Goal: Task Accomplishment & Management: Complete application form

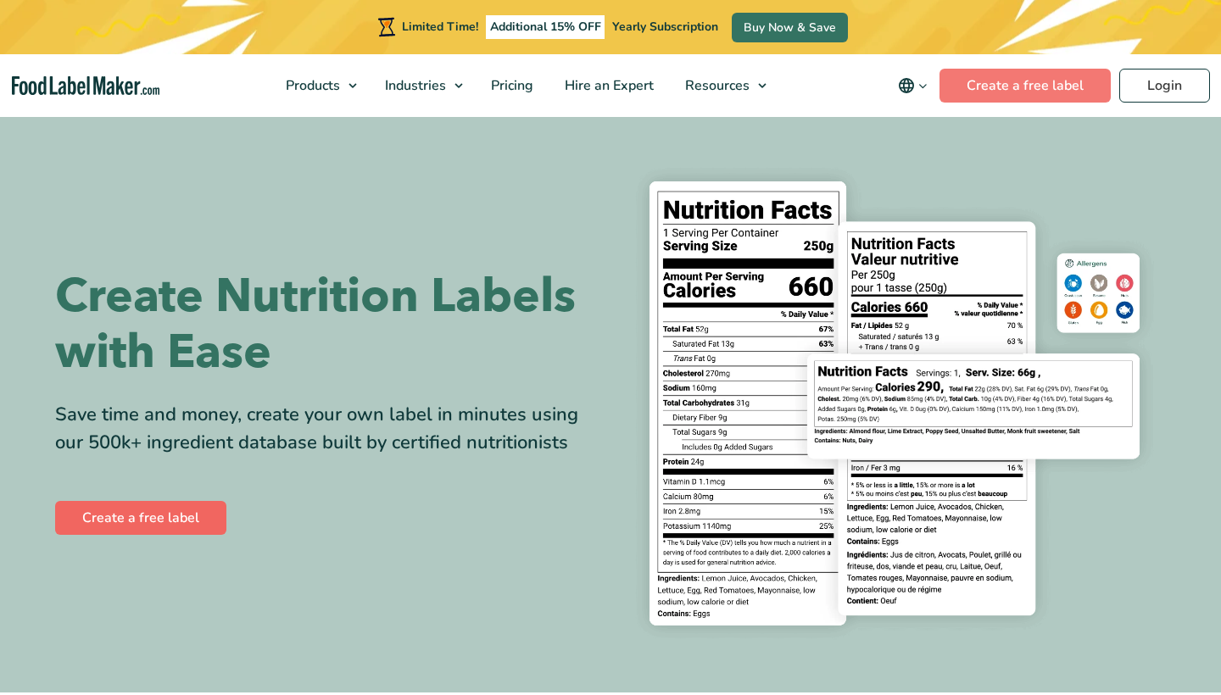
drag, startPoint x: 0, startPoint y: 0, endPoint x: 179, endPoint y: 518, distance: 548.3
click at [179, 518] on link "Create a free label" at bounding box center [140, 518] width 171 height 34
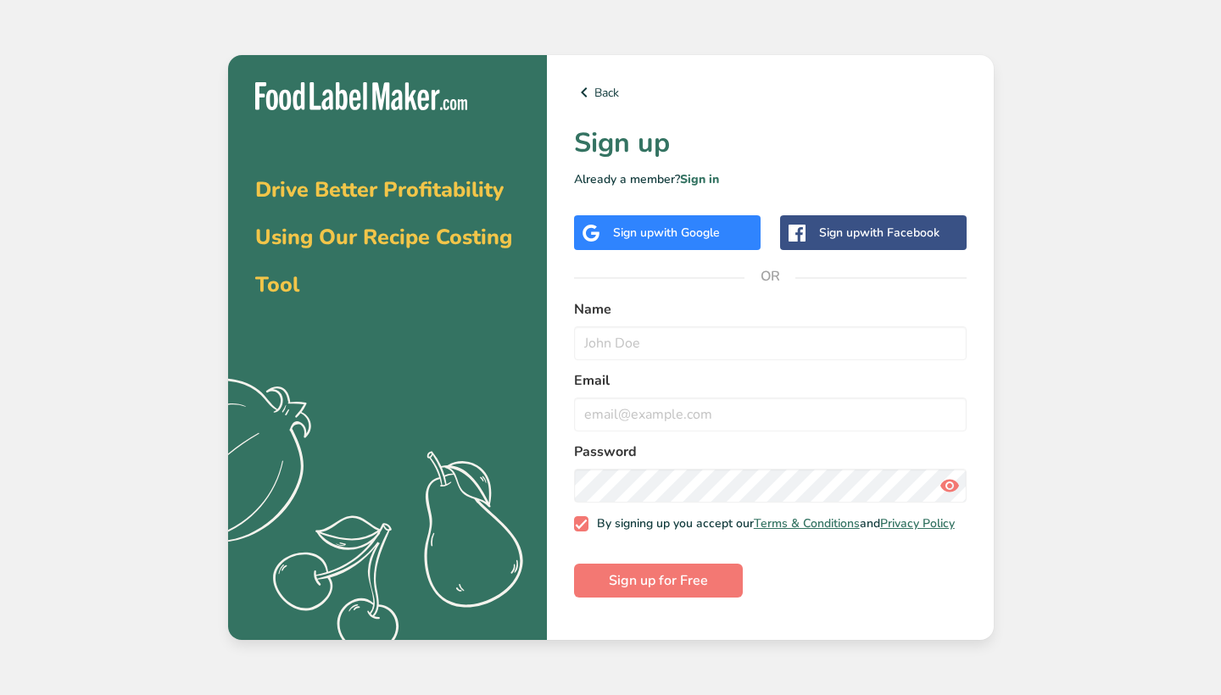
click at [685, 249] on div "Sign up with Google" at bounding box center [667, 232] width 187 height 35
click at [677, 244] on div "Sign up with Google" at bounding box center [667, 232] width 187 height 35
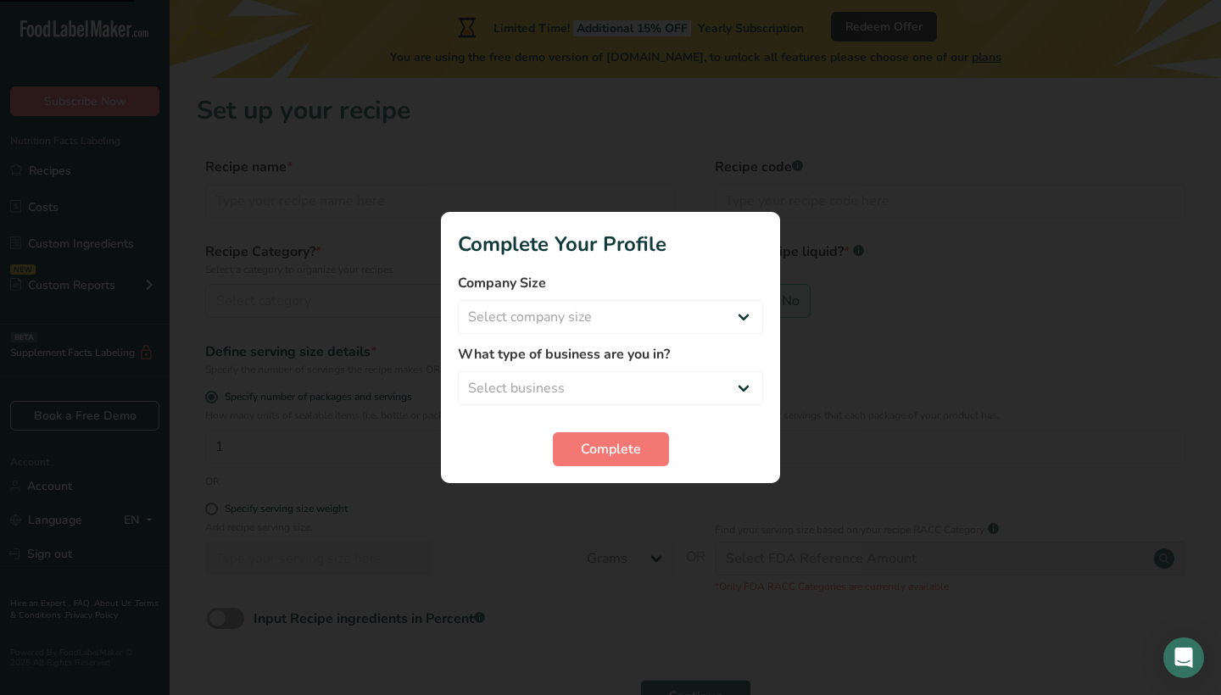
click at [1015, 355] on div at bounding box center [610, 347] width 1221 height 695
click at [650, 460] on button "Complete" at bounding box center [611, 450] width 116 height 34
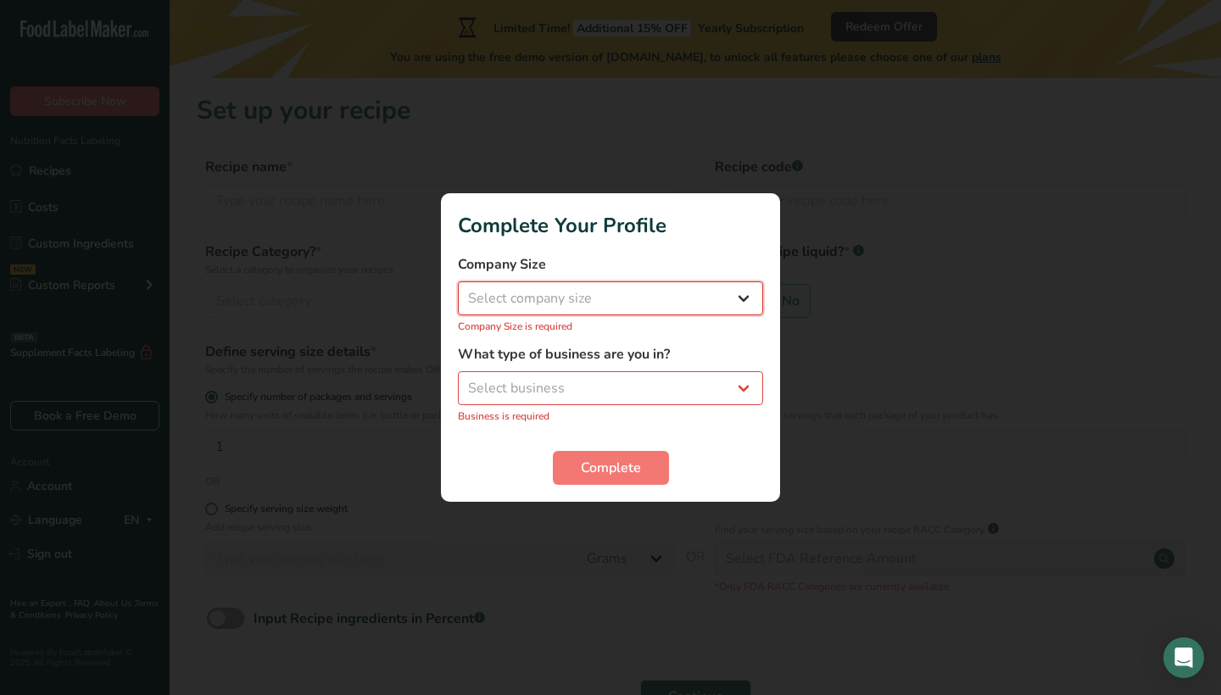
select select "4"
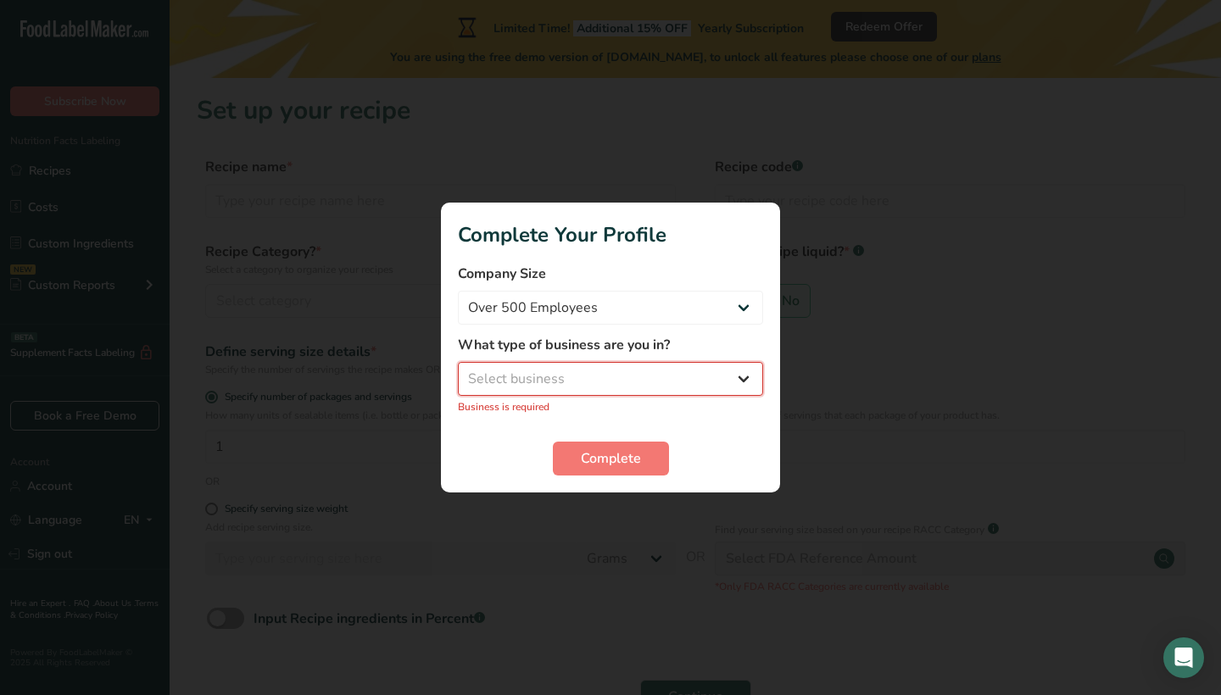
select select "8"
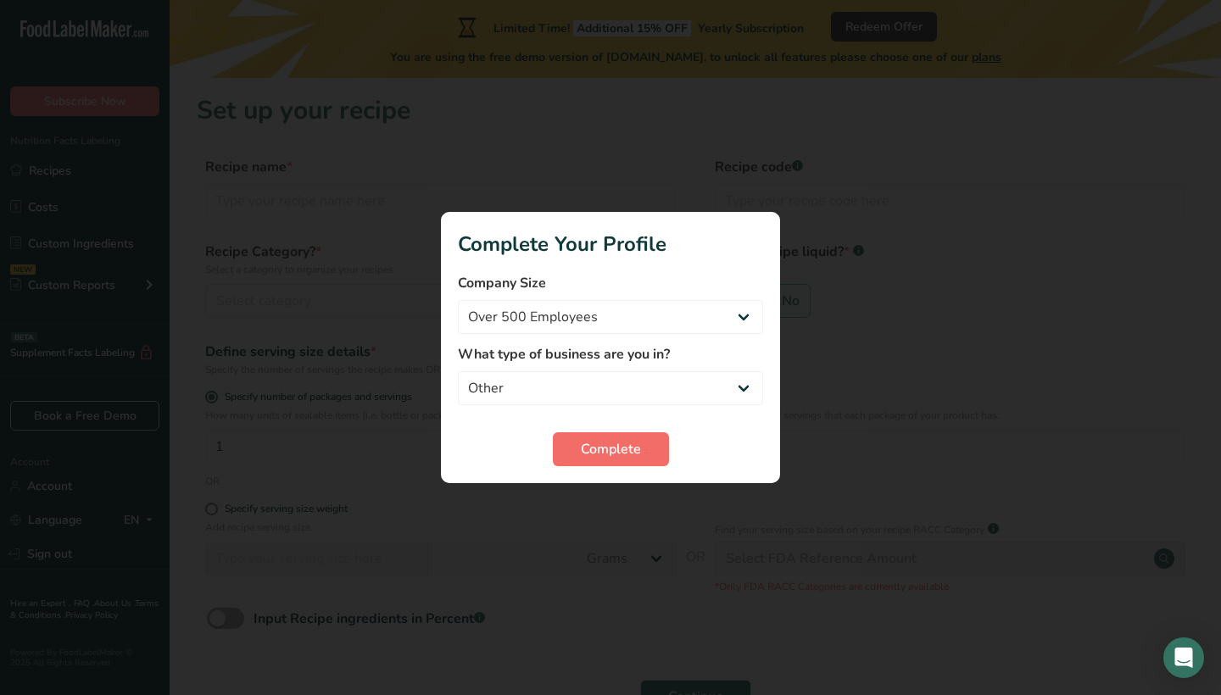
click at [631, 437] on button "Complete" at bounding box center [611, 450] width 116 height 34
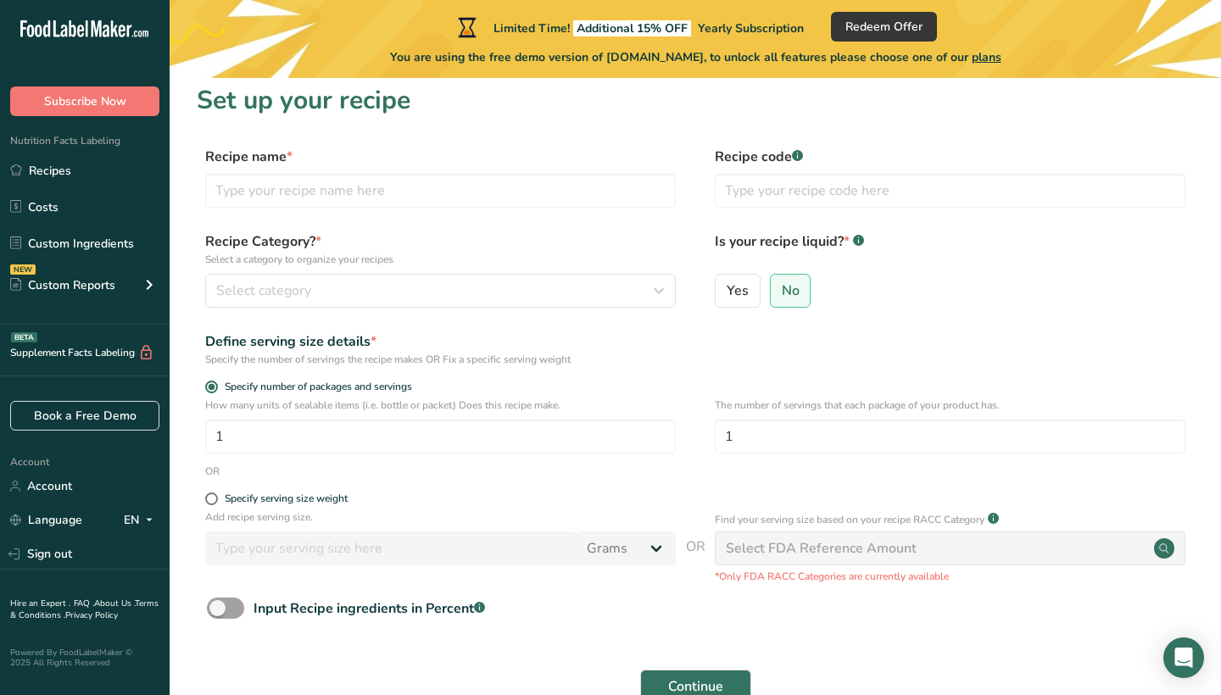
scroll to position [6, 0]
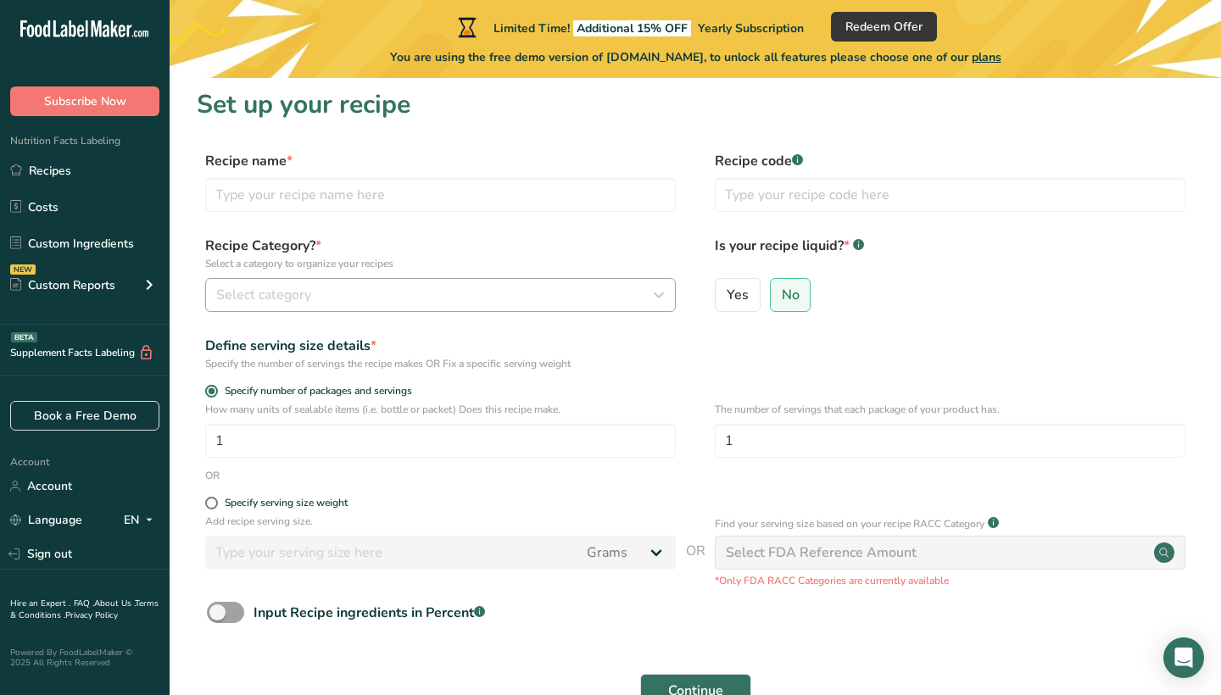
click at [399, 280] on button "Select category" at bounding box center [440, 295] width 471 height 34
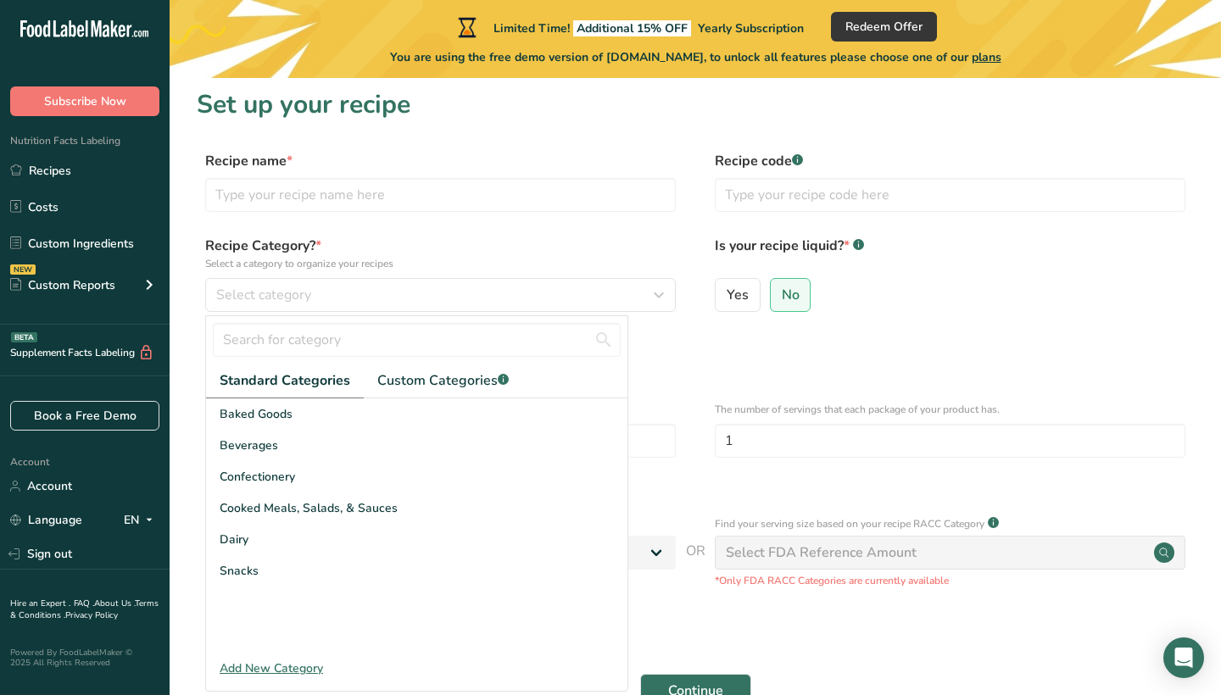
click at [857, 331] on form "Recipe name * Recipe code .a-a{fill:#347362;}.b-a{fill:#fff;} Recipe Category? …" at bounding box center [695, 434] width 997 height 567
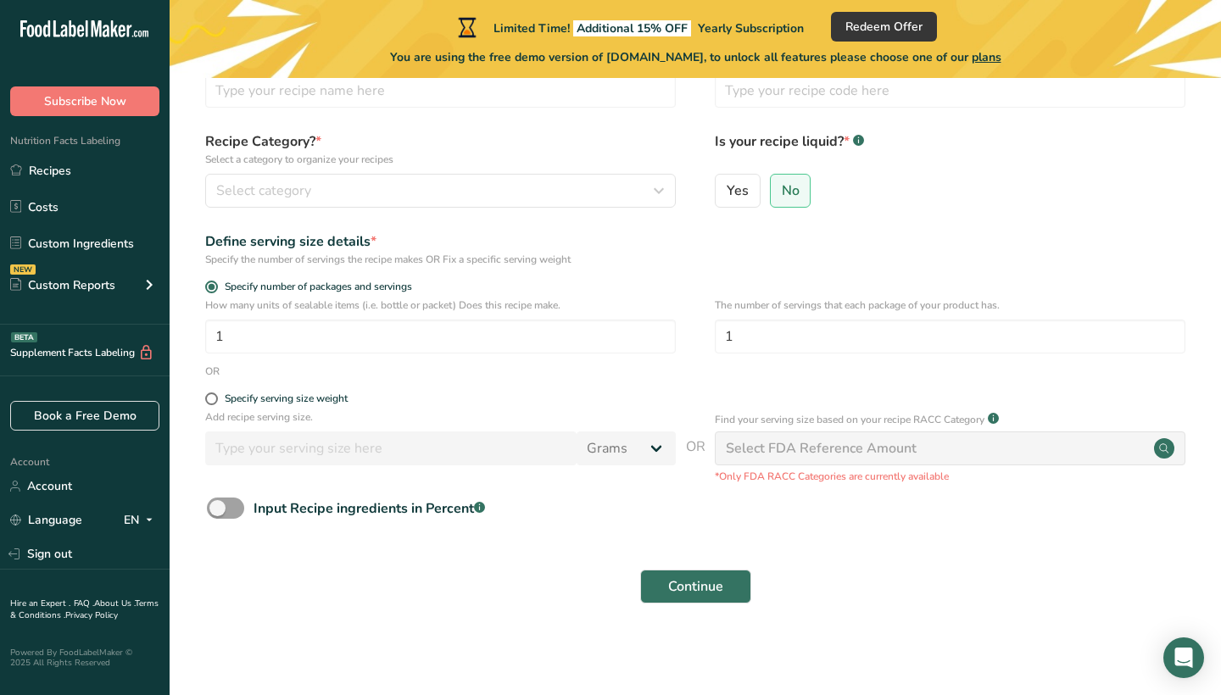
scroll to position [109, 0]
click at [794, 453] on div "Select FDA Reference Amount" at bounding box center [821, 449] width 191 height 20
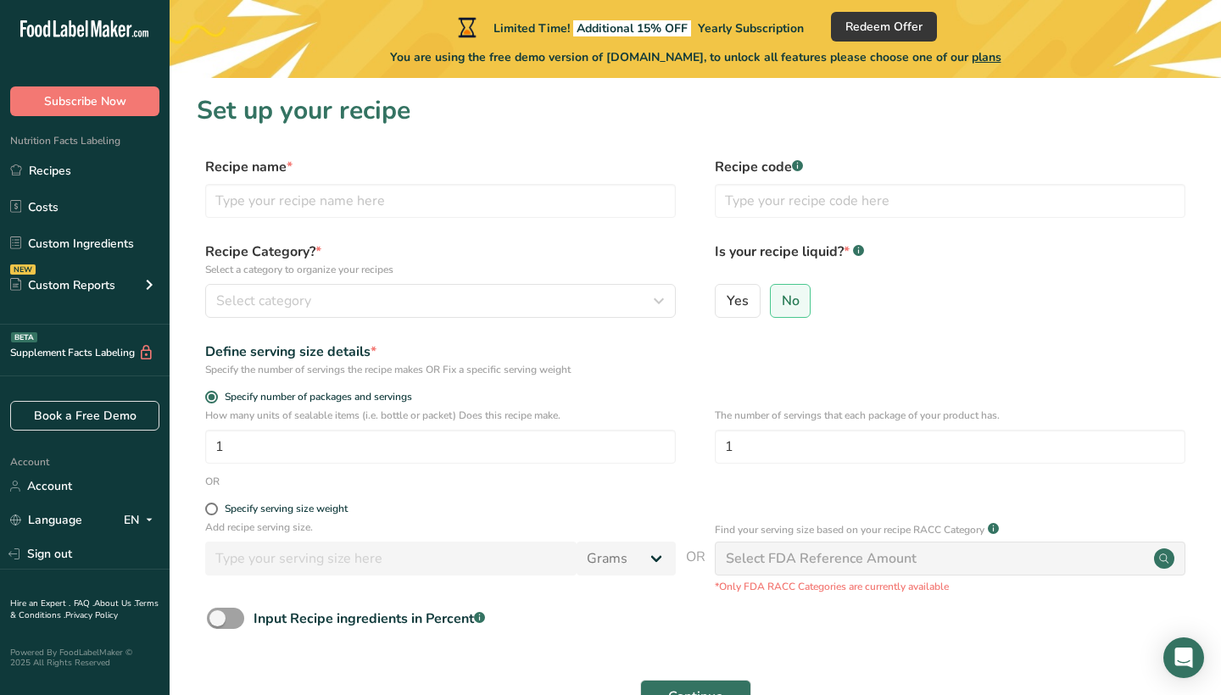
scroll to position [0, 0]
click at [352, 201] on input "text" at bounding box center [440, 201] width 471 height 34
click at [258, 312] on button "Select category" at bounding box center [440, 301] width 471 height 34
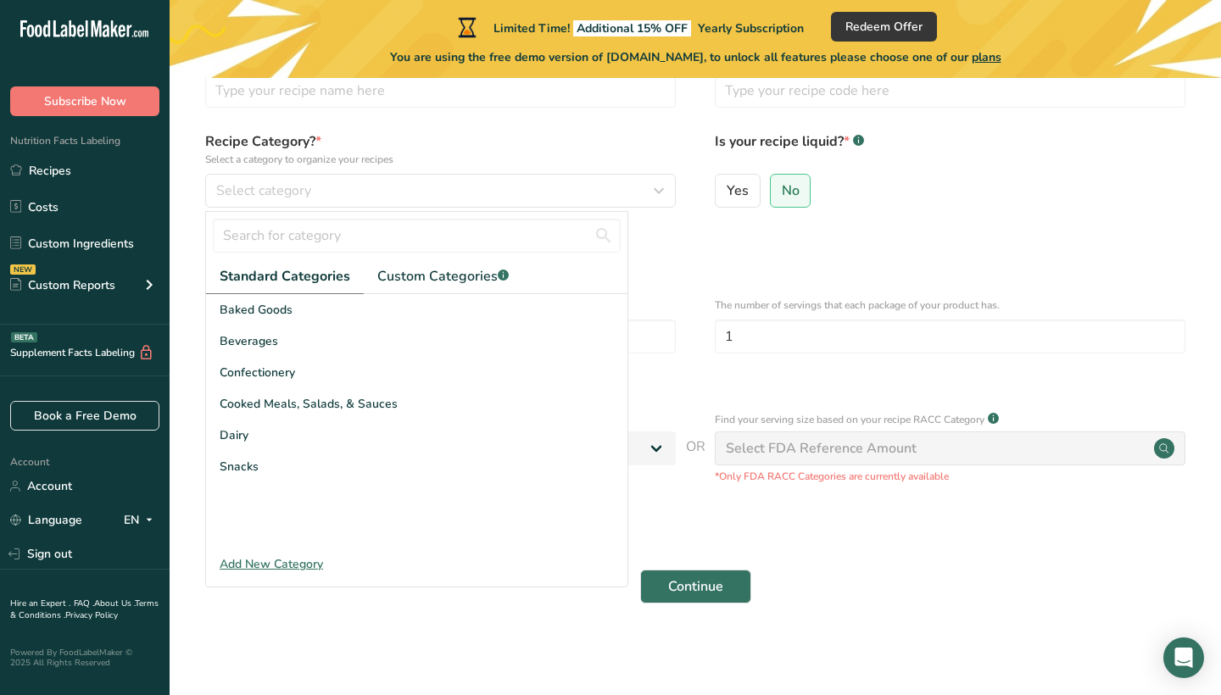
scroll to position [109, 0]
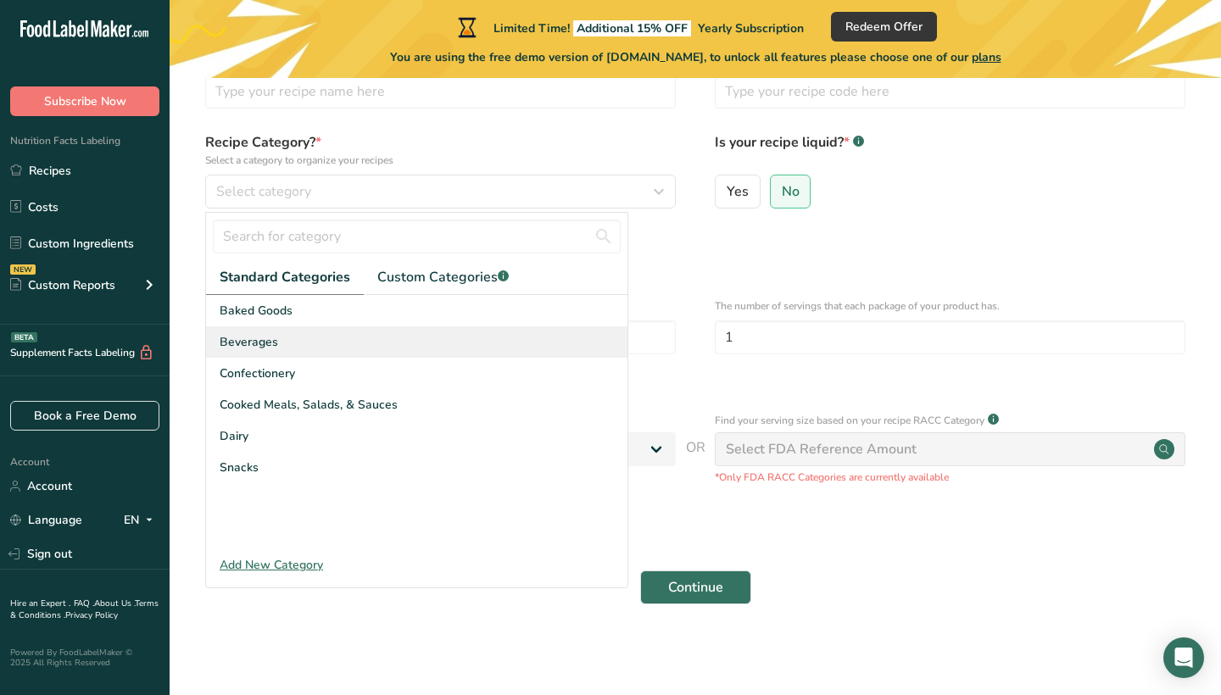
click at [233, 338] on span "Beverages" at bounding box center [249, 342] width 59 height 18
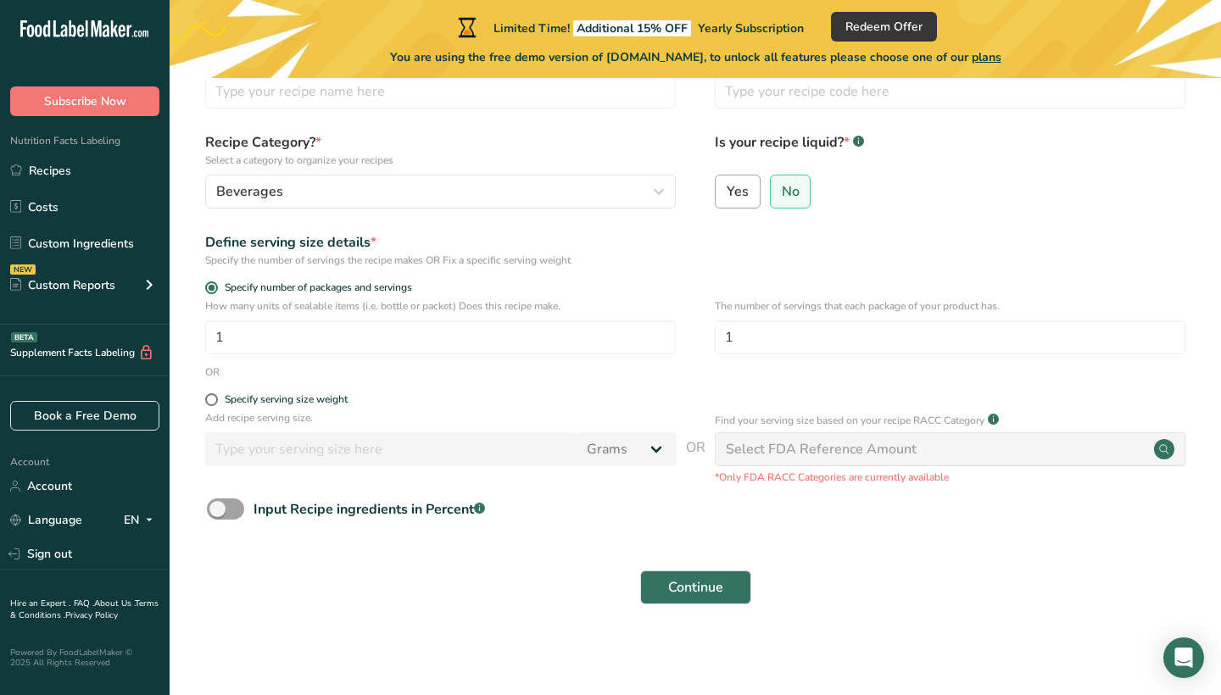
click at [720, 184] on label "Yes" at bounding box center [738, 192] width 46 height 34
click at [720, 186] on input "Yes" at bounding box center [721, 191] width 11 height 11
radio input "true"
radio input "false"
select select "22"
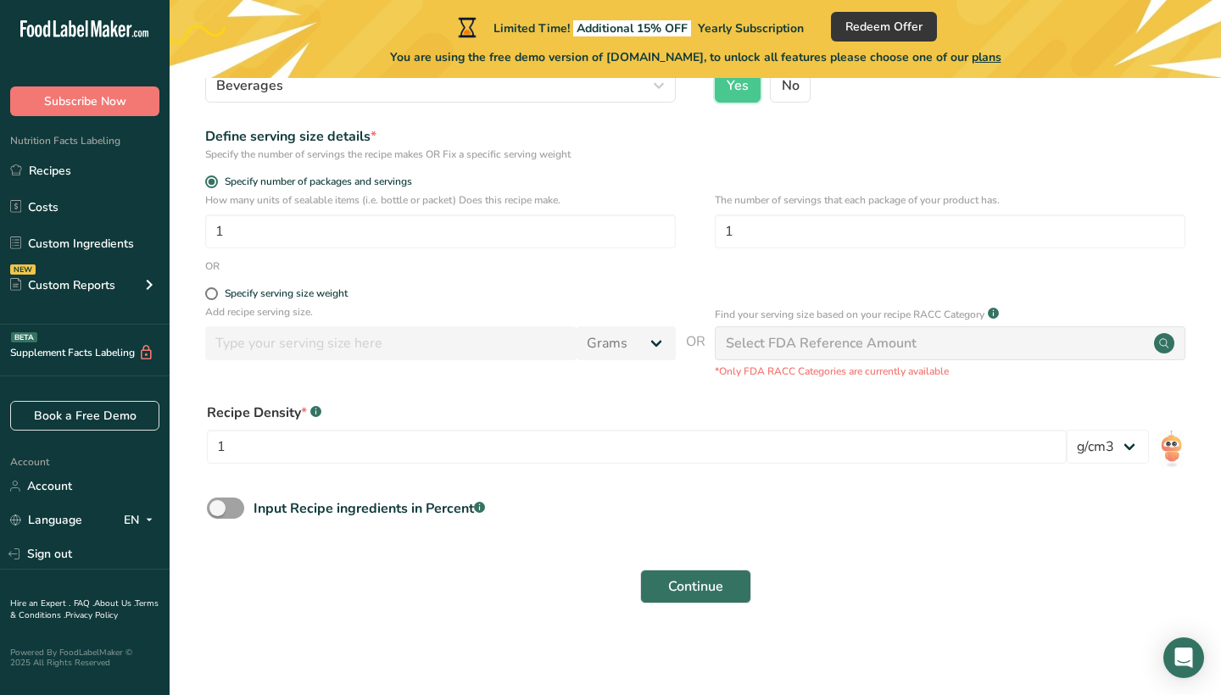
scroll to position [215, 0]
click at [784, 92] on span "No" at bounding box center [791, 86] width 18 height 17
click at [782, 92] on input "No" at bounding box center [776, 86] width 11 height 11
radio input "true"
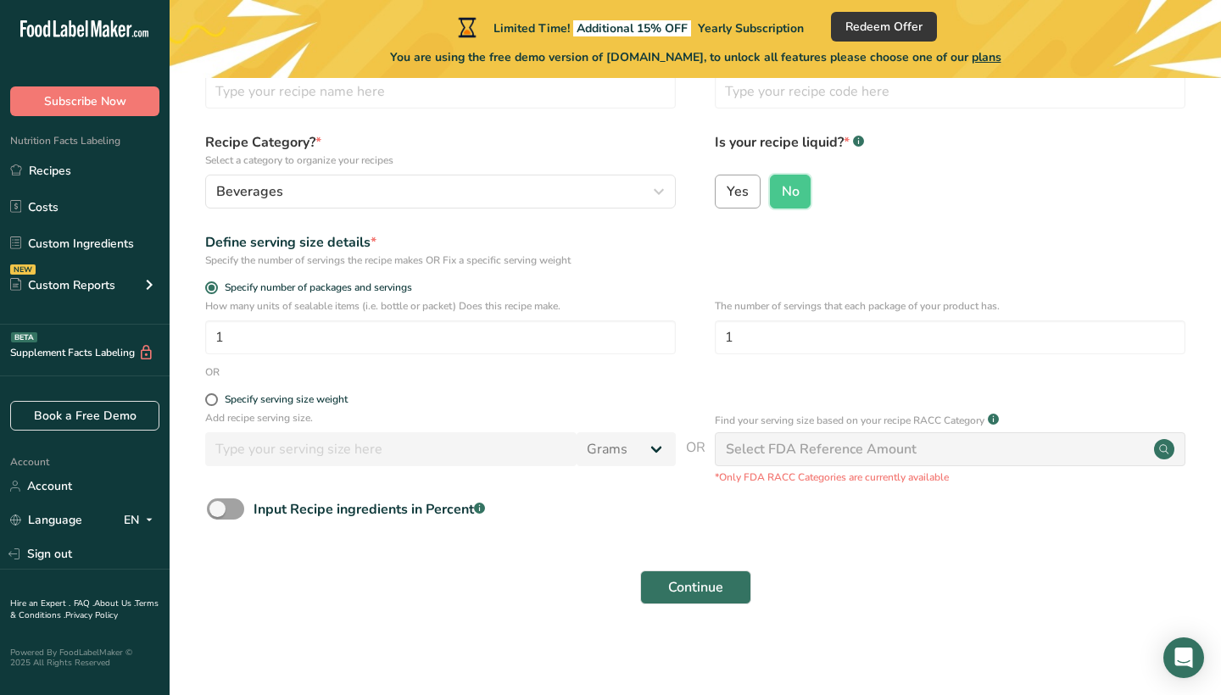
click at [736, 201] on label "Yes" at bounding box center [738, 192] width 46 height 34
click at [727, 197] on input "Yes" at bounding box center [721, 191] width 11 height 11
radio input "true"
radio input "false"
select select "22"
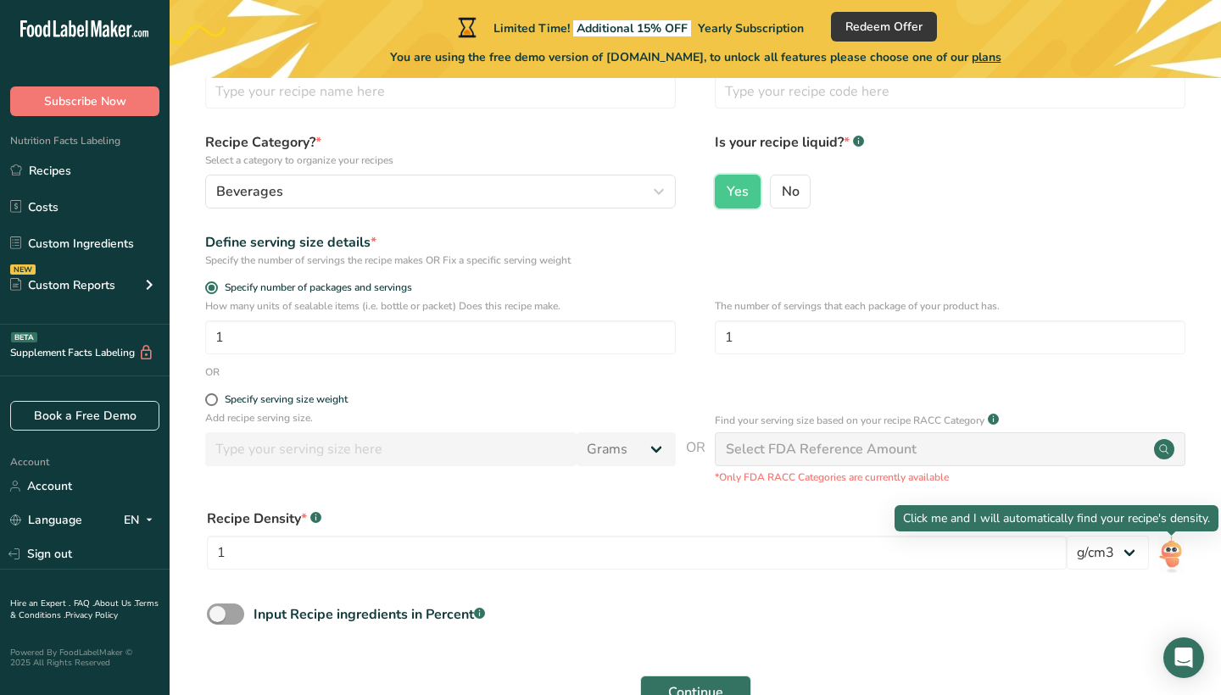
click at [1173, 558] on img at bounding box center [1171, 555] width 25 height 38
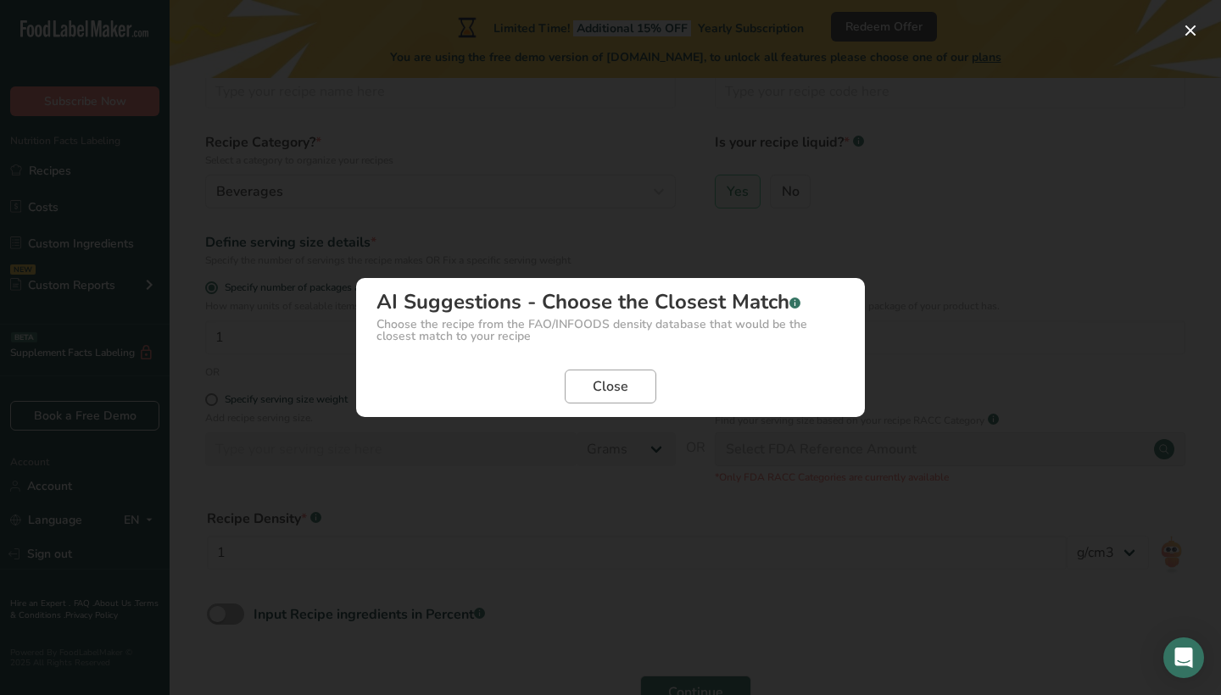
click at [625, 384] on span "Close" at bounding box center [611, 387] width 36 height 20
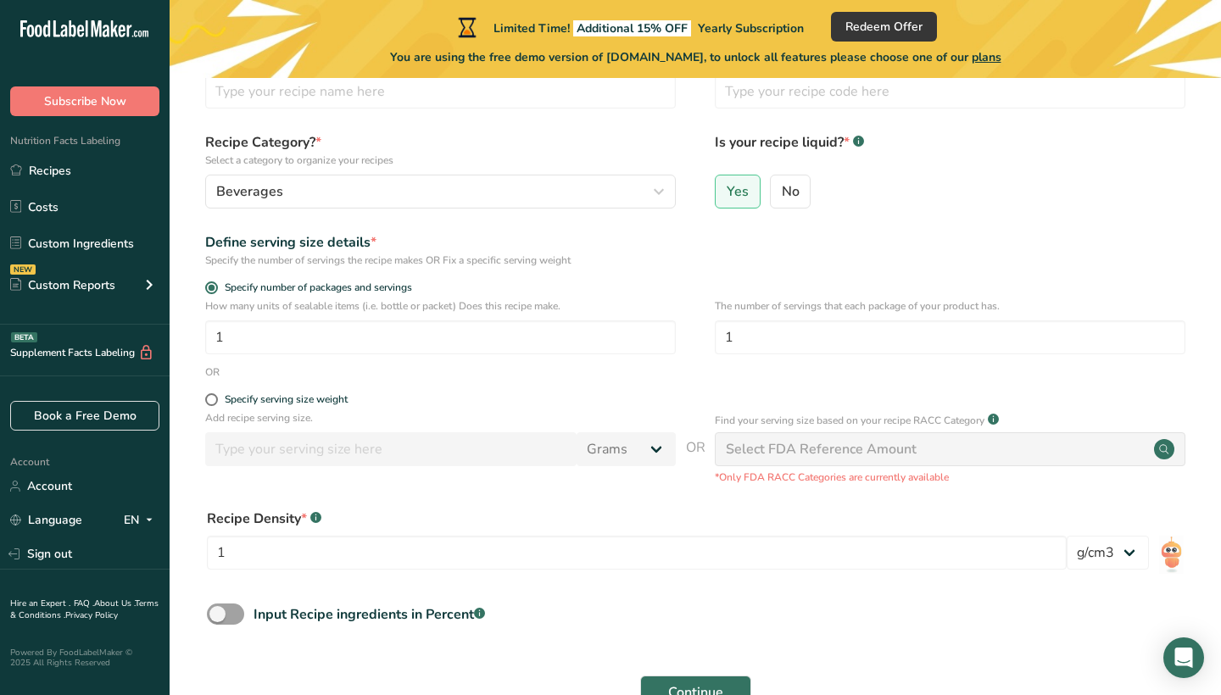
scroll to position [47, 0]
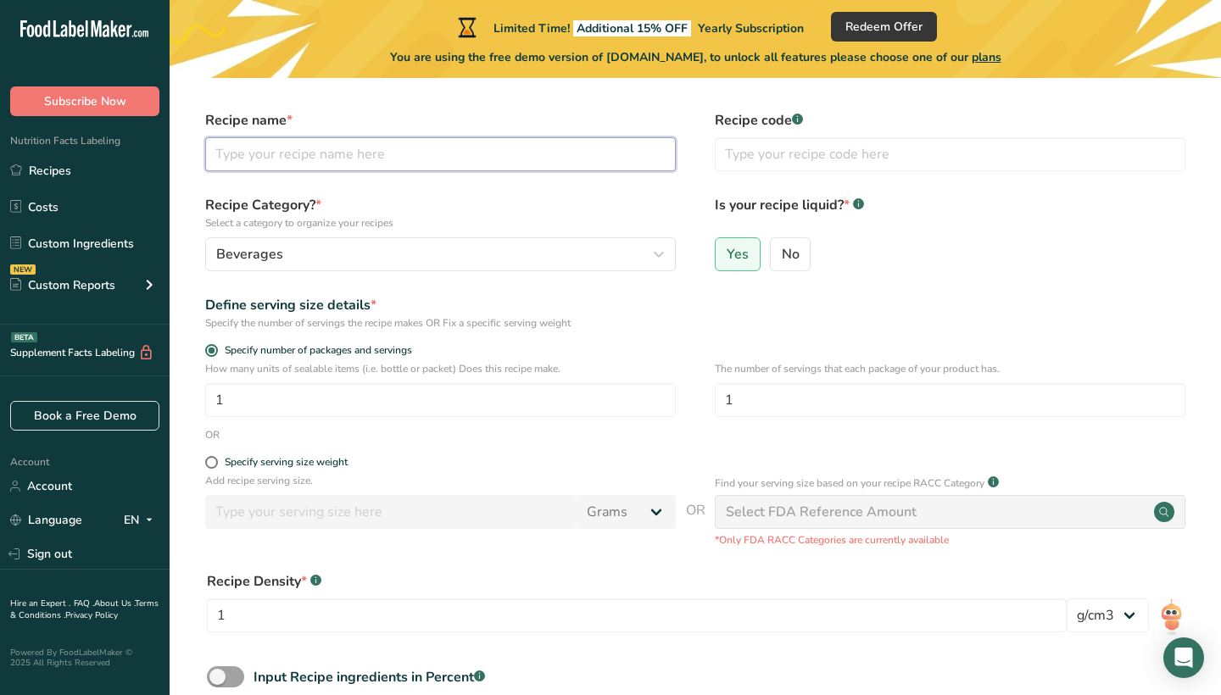
click at [243, 149] on input "text" at bounding box center [440, 154] width 471 height 34
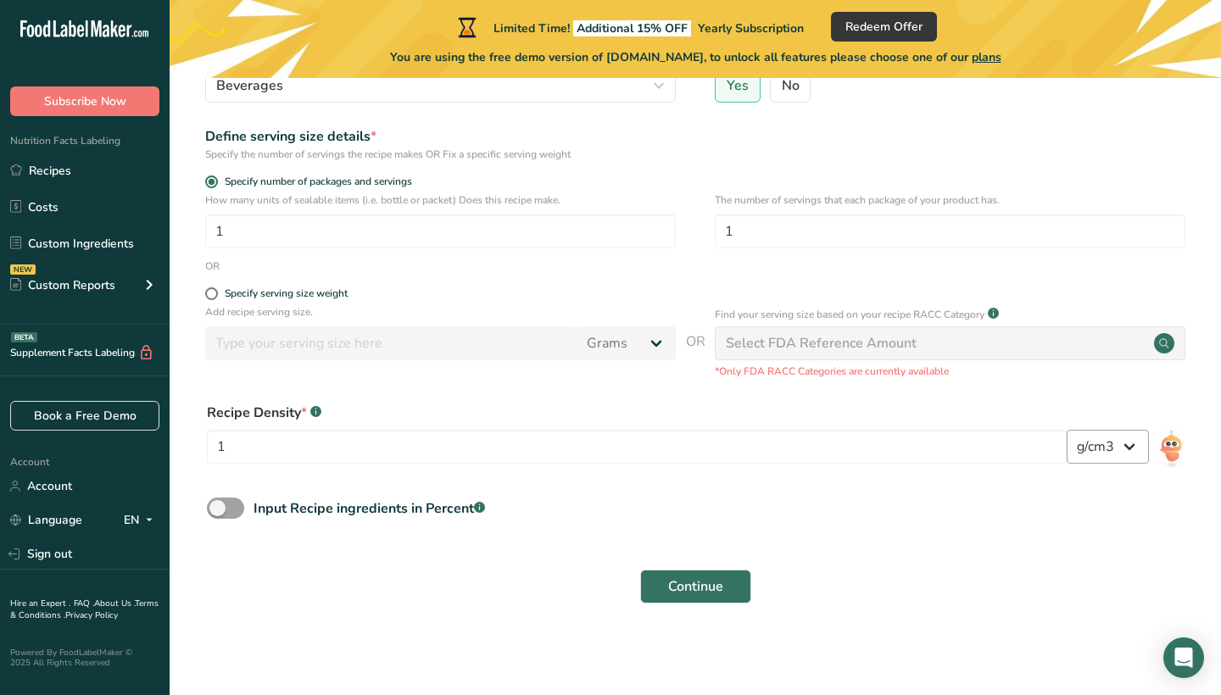
scroll to position [215, 0]
type input "WATER"
click at [1159, 442] on img at bounding box center [1171, 450] width 25 height 38
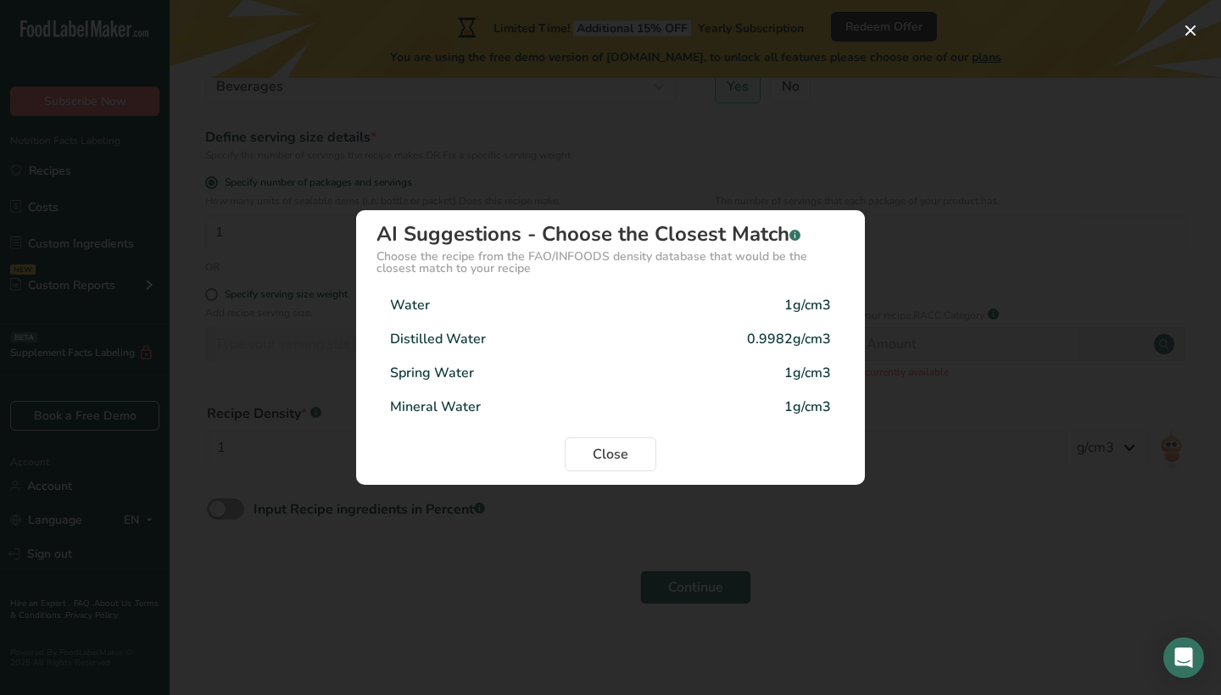
click at [472, 403] on div "Mineral Water" at bounding box center [435, 407] width 91 height 20
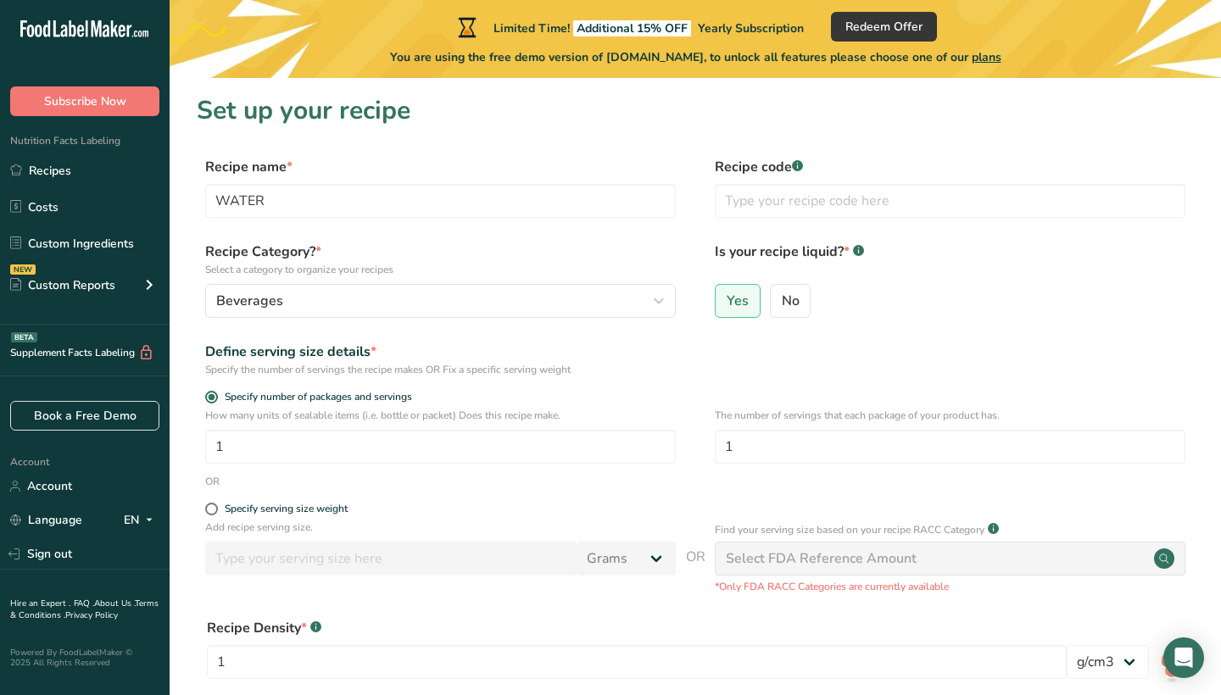
scroll to position [0, 0]
click at [750, 203] on input "text" at bounding box center [950, 201] width 471 height 34
type input "W"
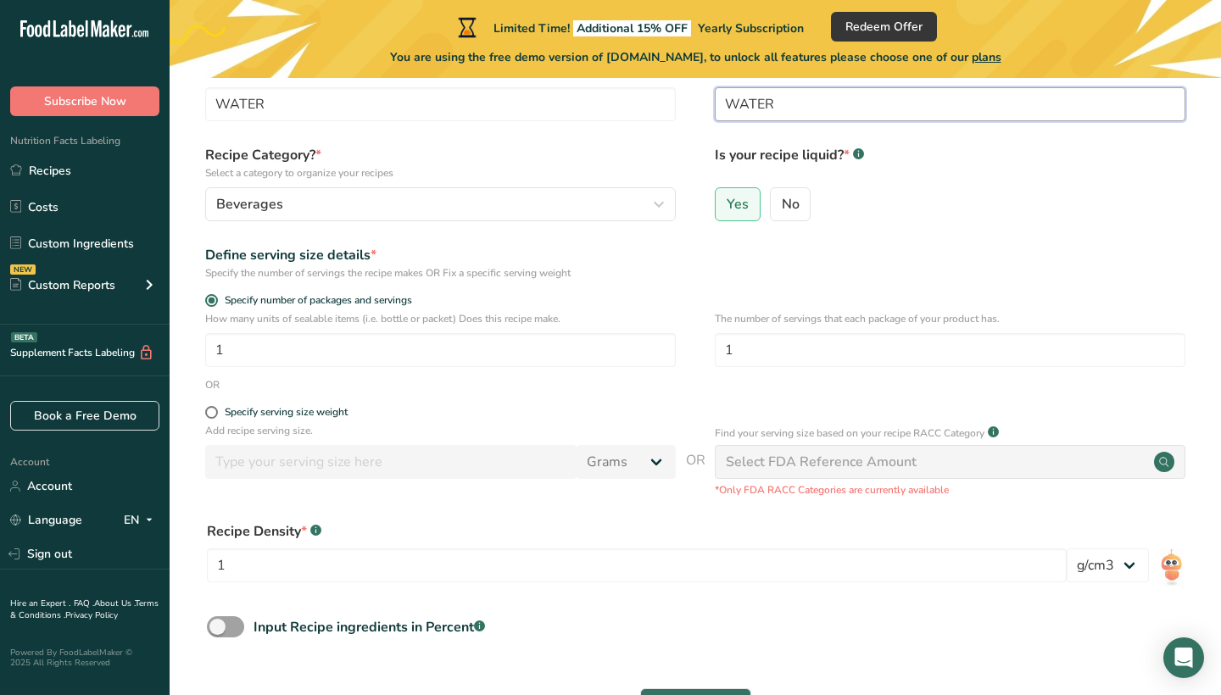
scroll to position [108, 0]
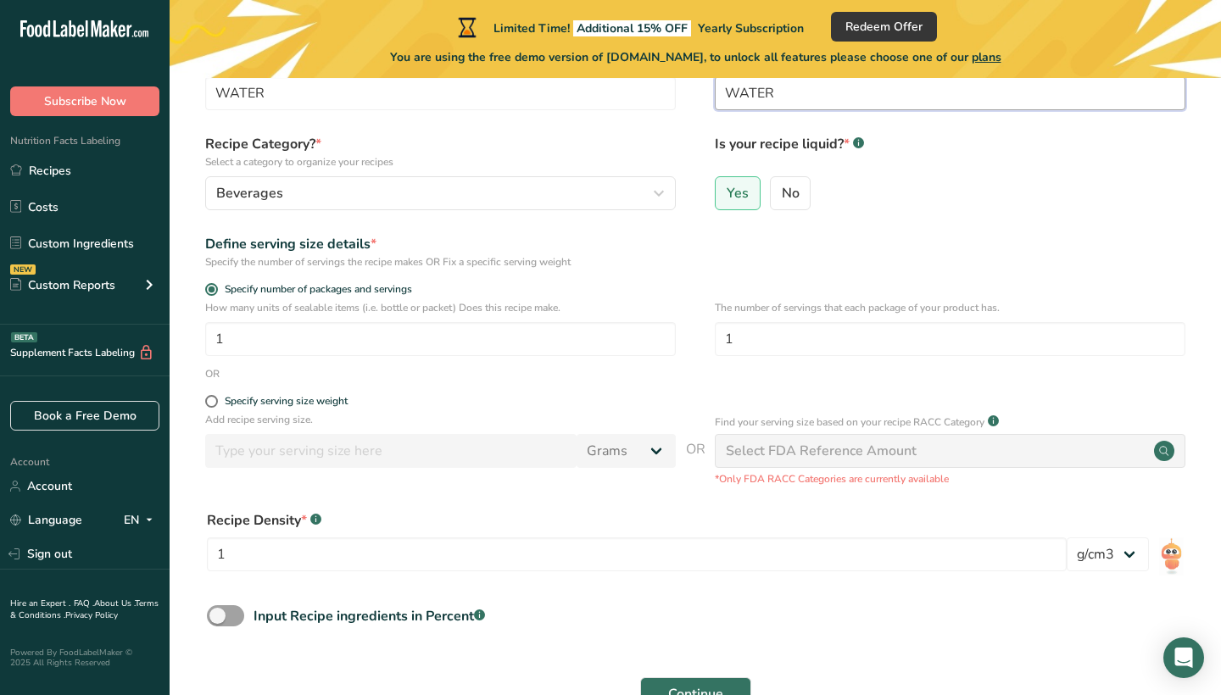
type input "WATER"
click at [807, 444] on div "Select FDA Reference Amount" at bounding box center [821, 451] width 191 height 20
click at [663, 517] on div "Recipe Density * .a-a{fill:#347362;}.b-a{fill:#fff;}" at bounding box center [637, 521] width 860 height 20
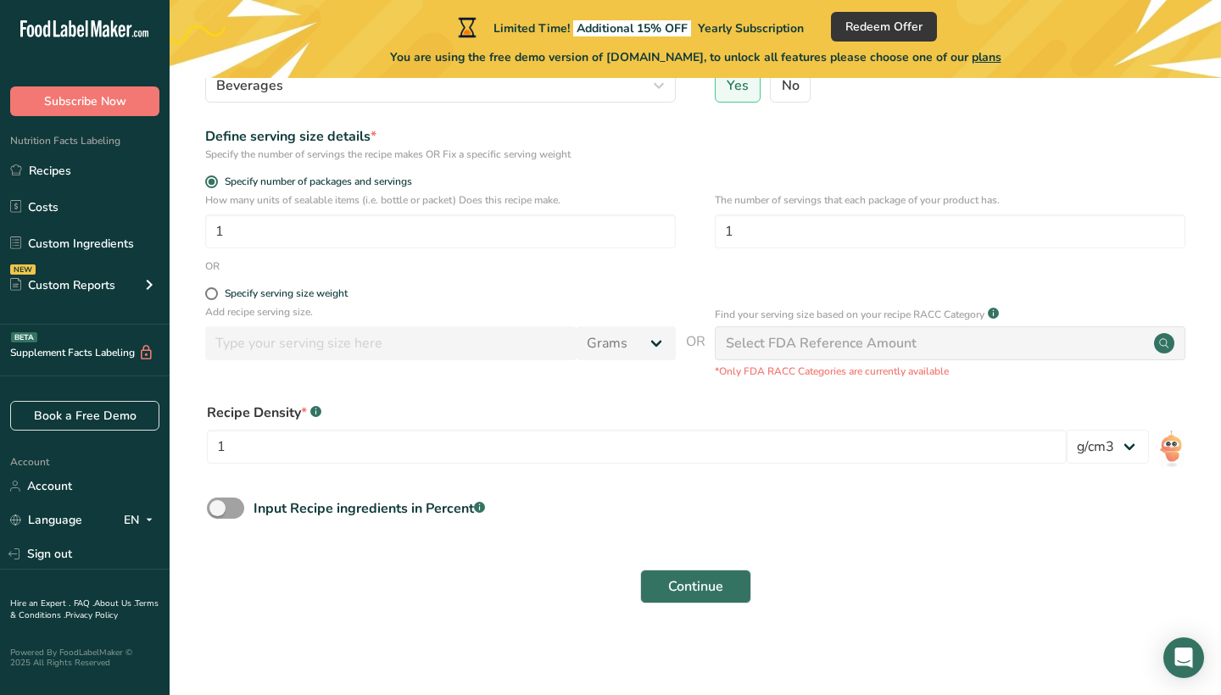
scroll to position [215, 0]
click at [1159, 356] on div "Select FDA Reference Amount" at bounding box center [950, 344] width 471 height 34
click at [1170, 345] on circle at bounding box center [1164, 344] width 20 height 20
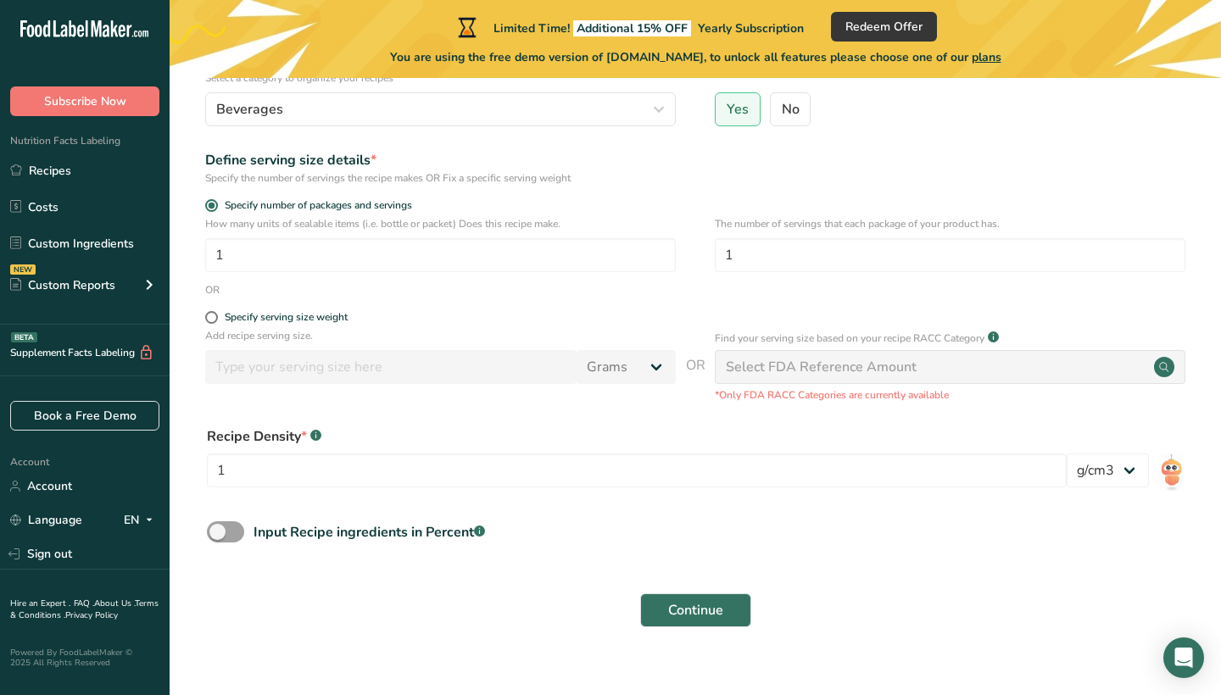
scroll to position [191, 0]
click at [712, 612] on span "Continue" at bounding box center [695, 611] width 55 height 20
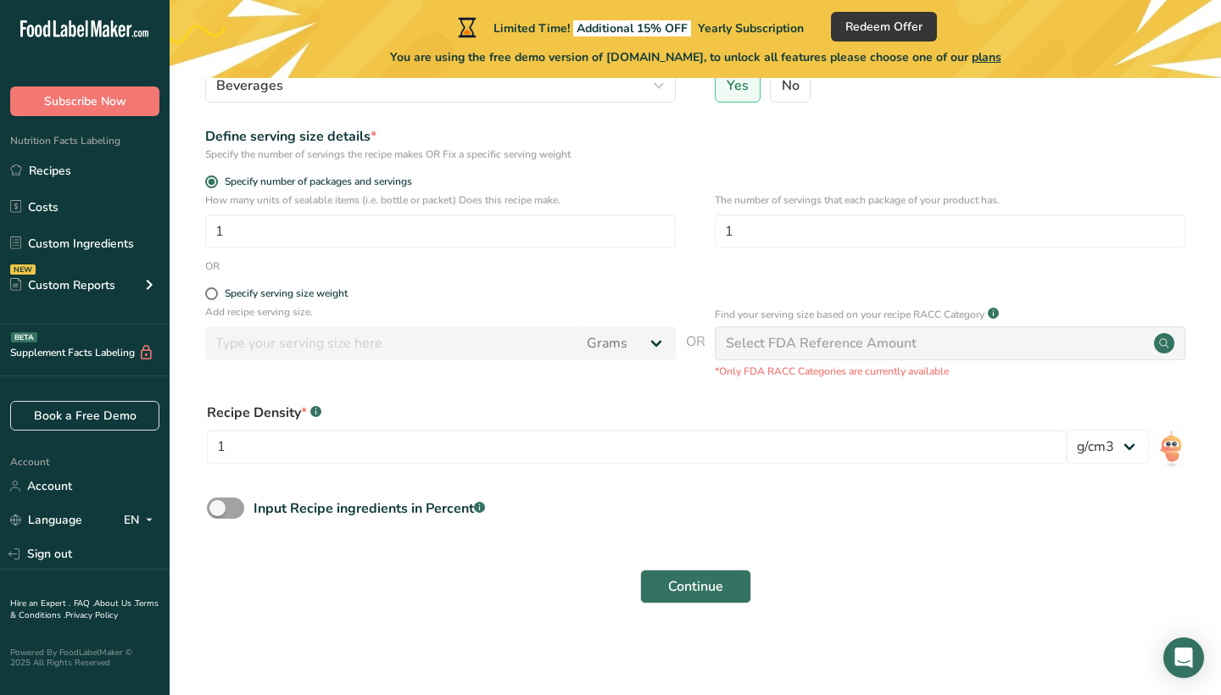
scroll to position [215, 0]
click at [699, 576] on button "Continue" at bounding box center [695, 588] width 111 height 34
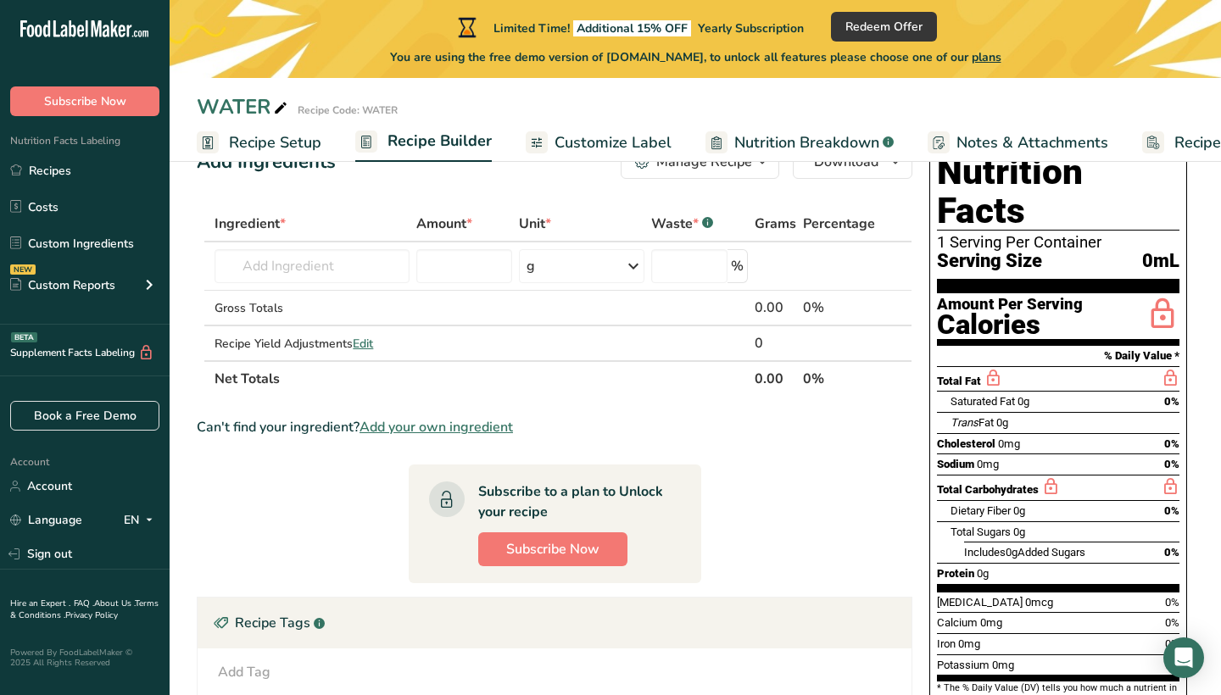
scroll to position [53, 0]
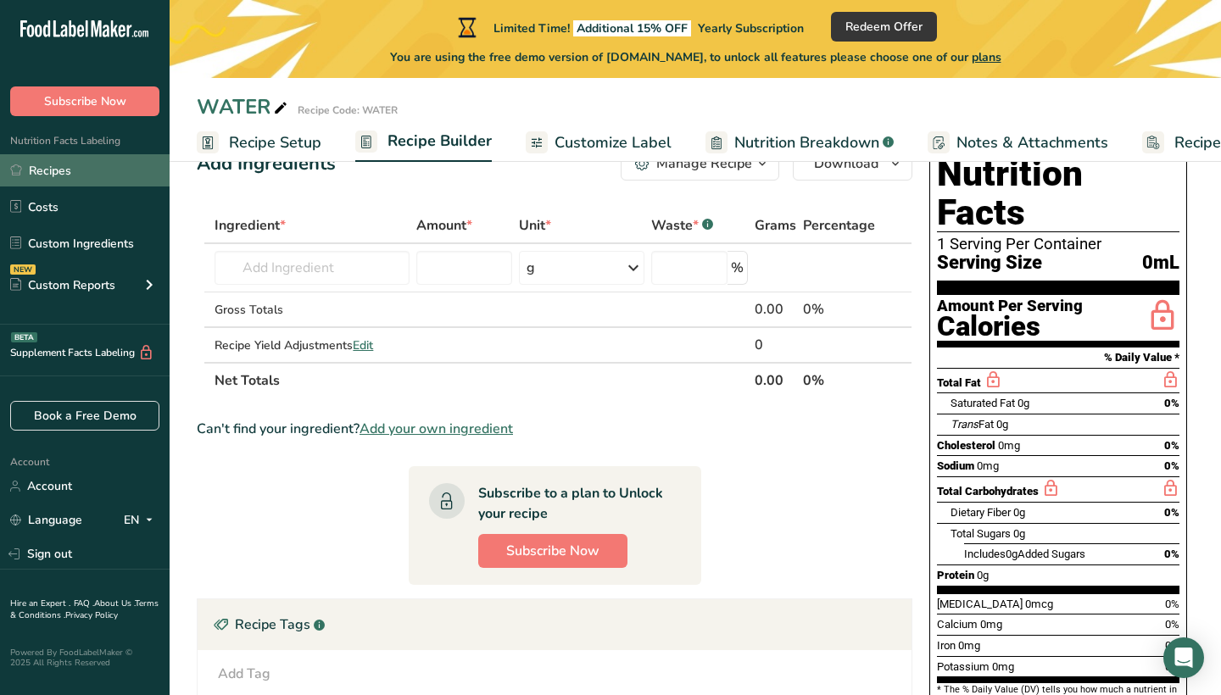
click at [68, 173] on link "Recipes" at bounding box center [85, 170] width 170 height 32
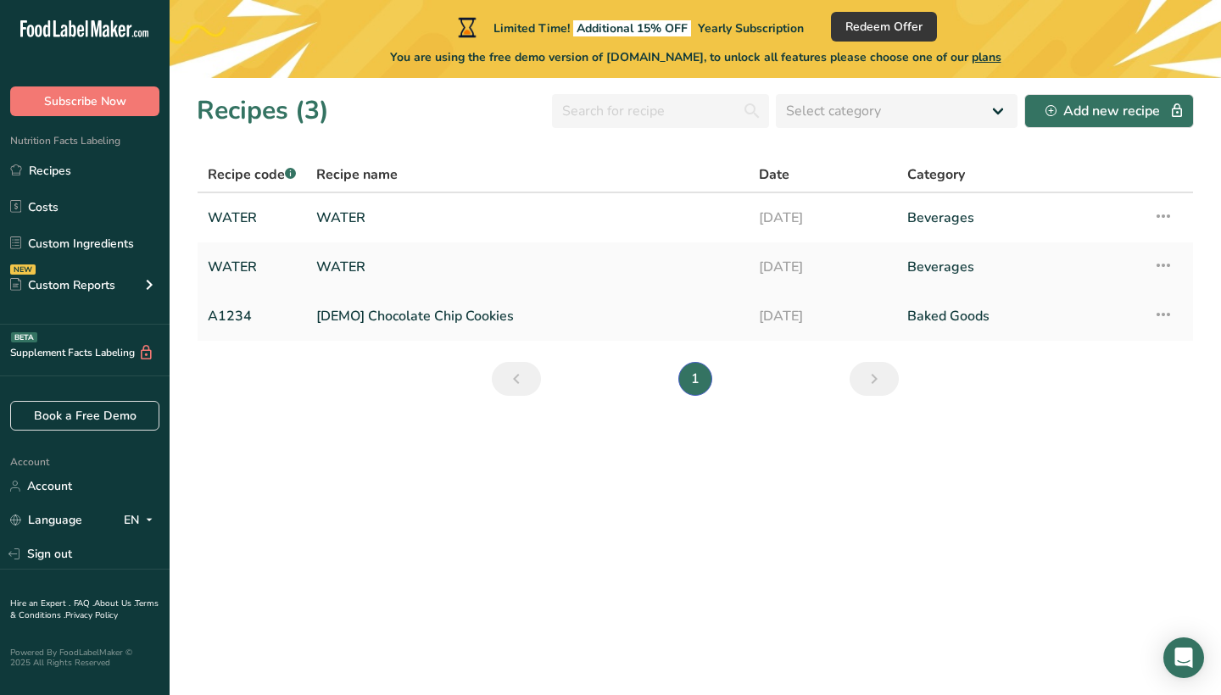
click at [397, 314] on link "[DEMO] Chocolate Chip Cookies" at bounding box center [527, 317] width 422 height 36
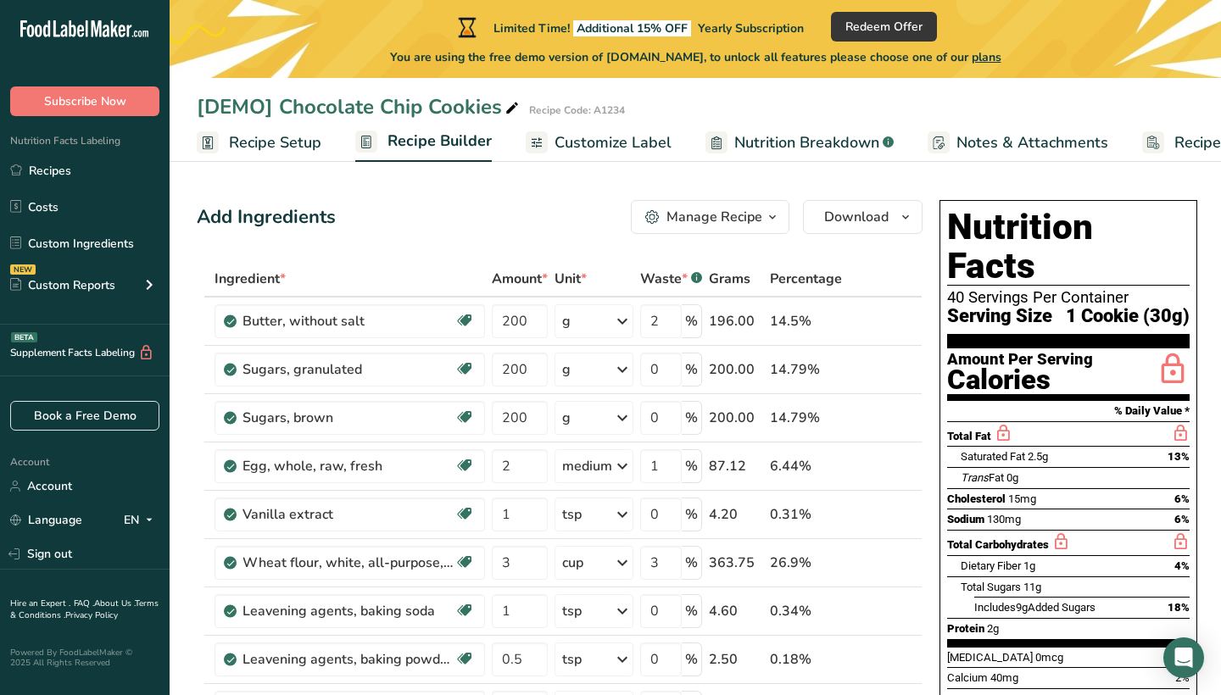
click at [826, 140] on span "Nutrition Breakdown" at bounding box center [807, 142] width 145 height 23
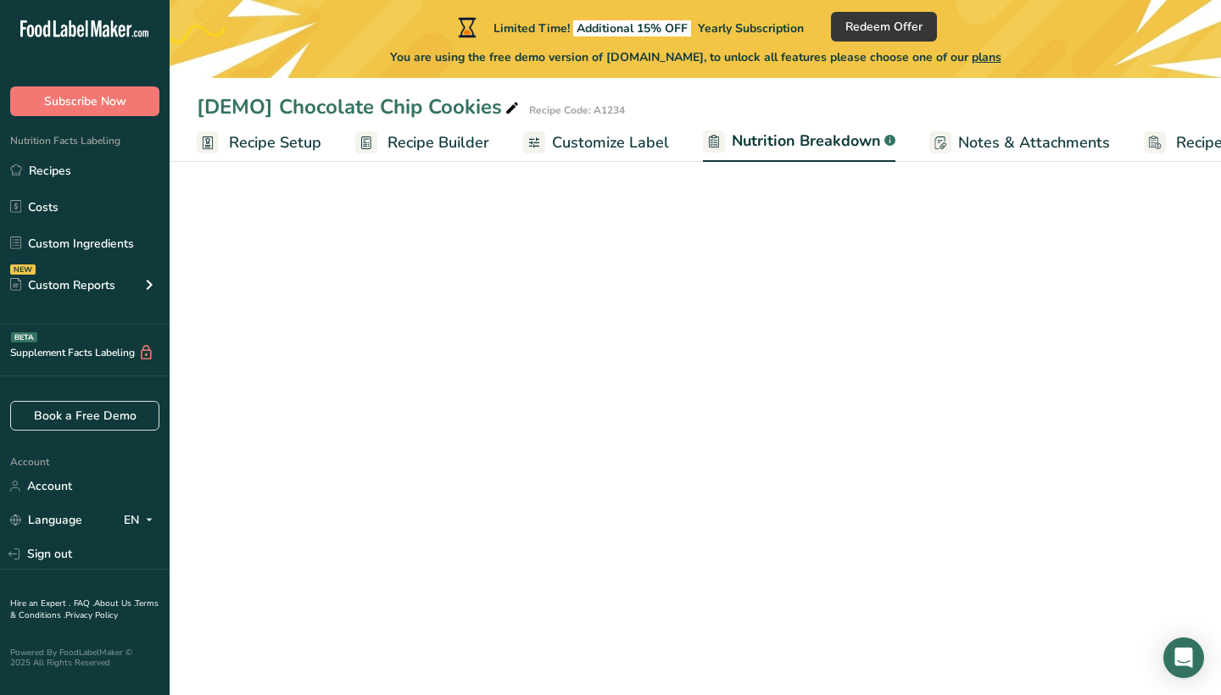
scroll to position [0, 85]
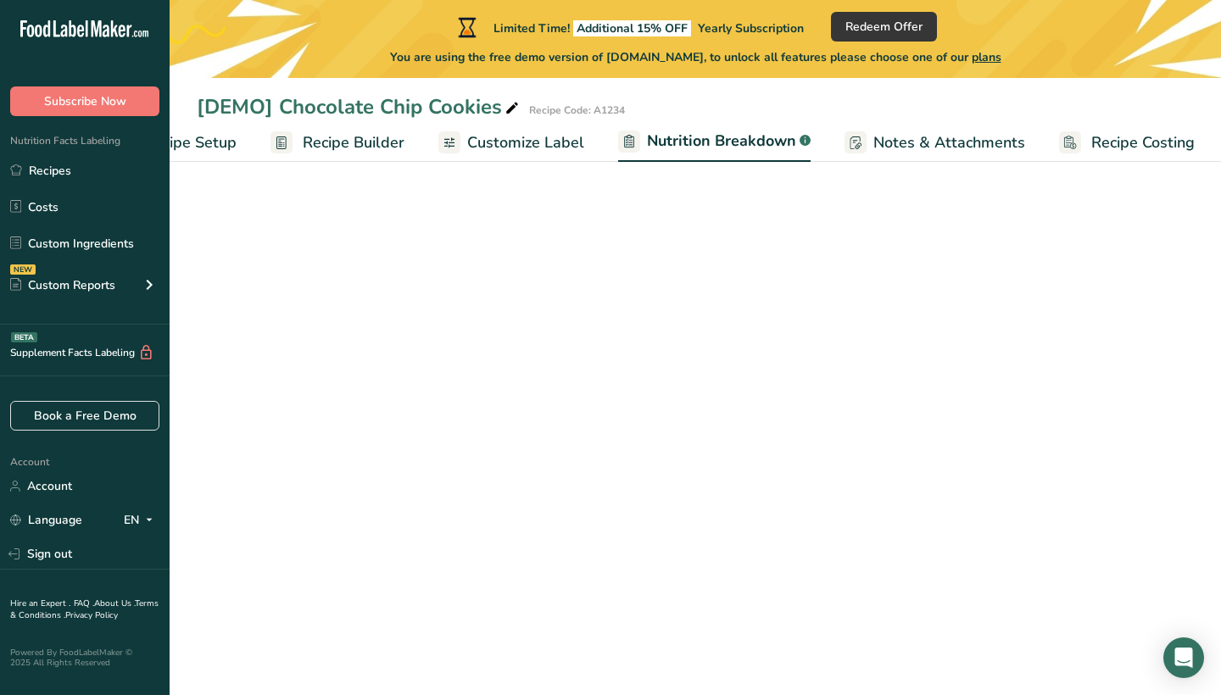
select select "Calories"
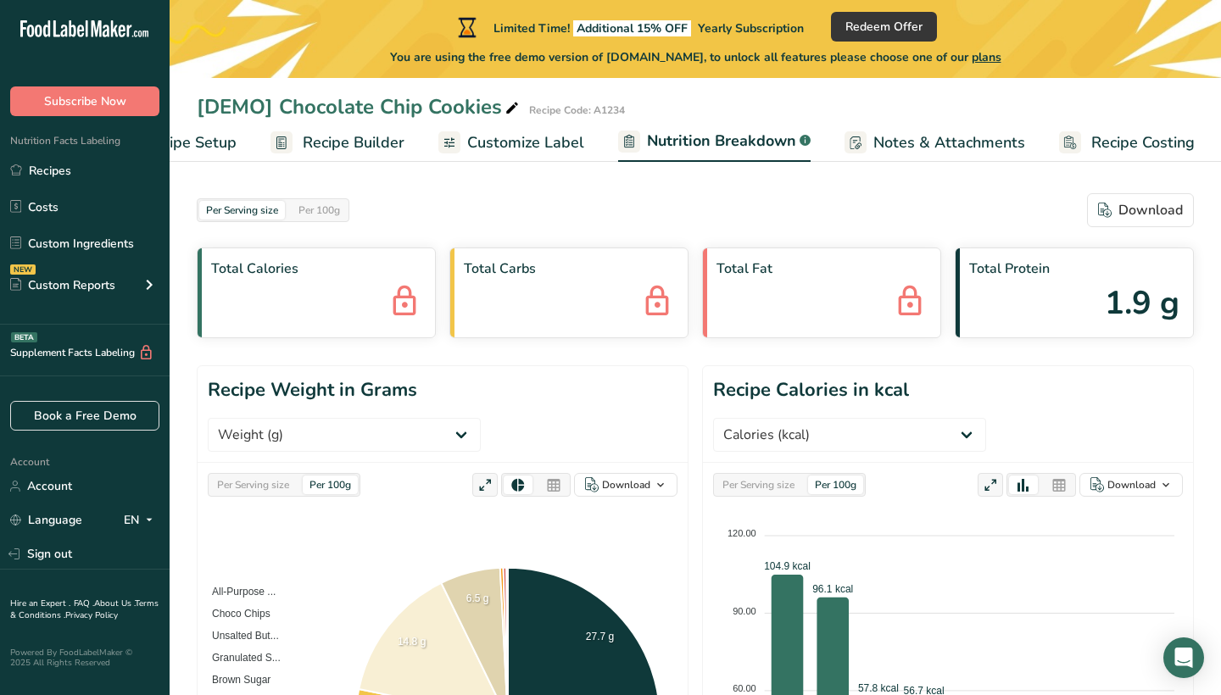
click at [908, 135] on span "Notes & Attachments" at bounding box center [950, 142] width 152 height 23
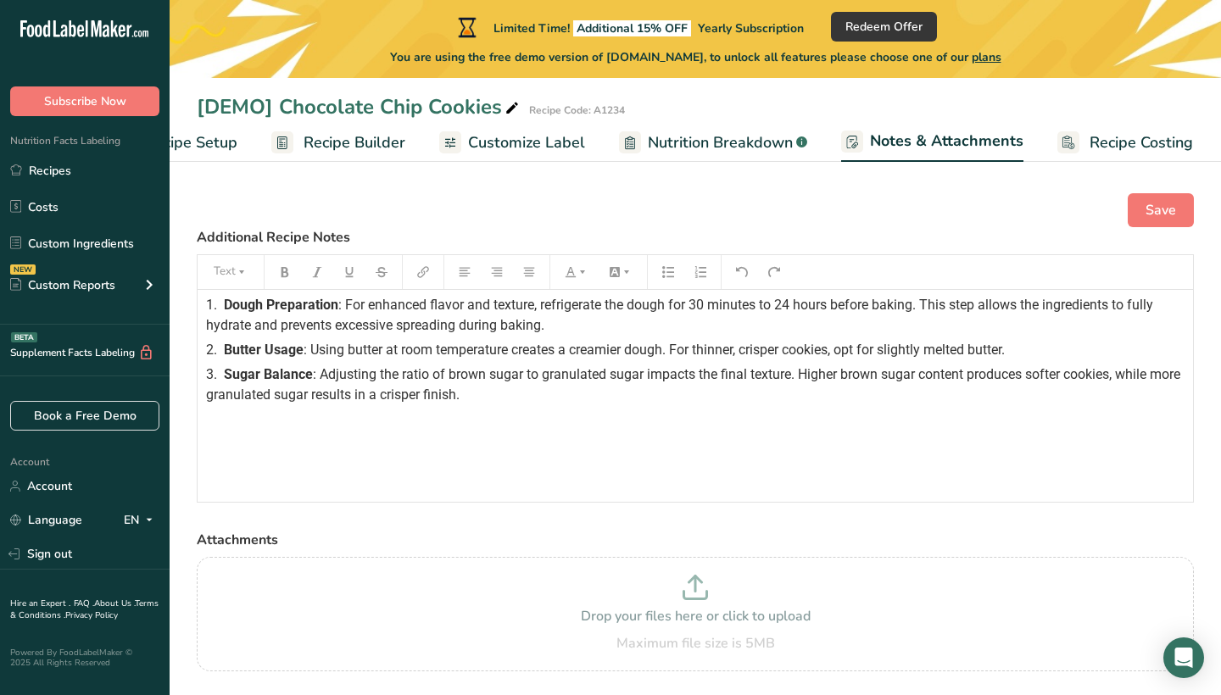
click at [1092, 148] on span "Recipe Costing" at bounding box center [1141, 142] width 103 height 23
select select "1"
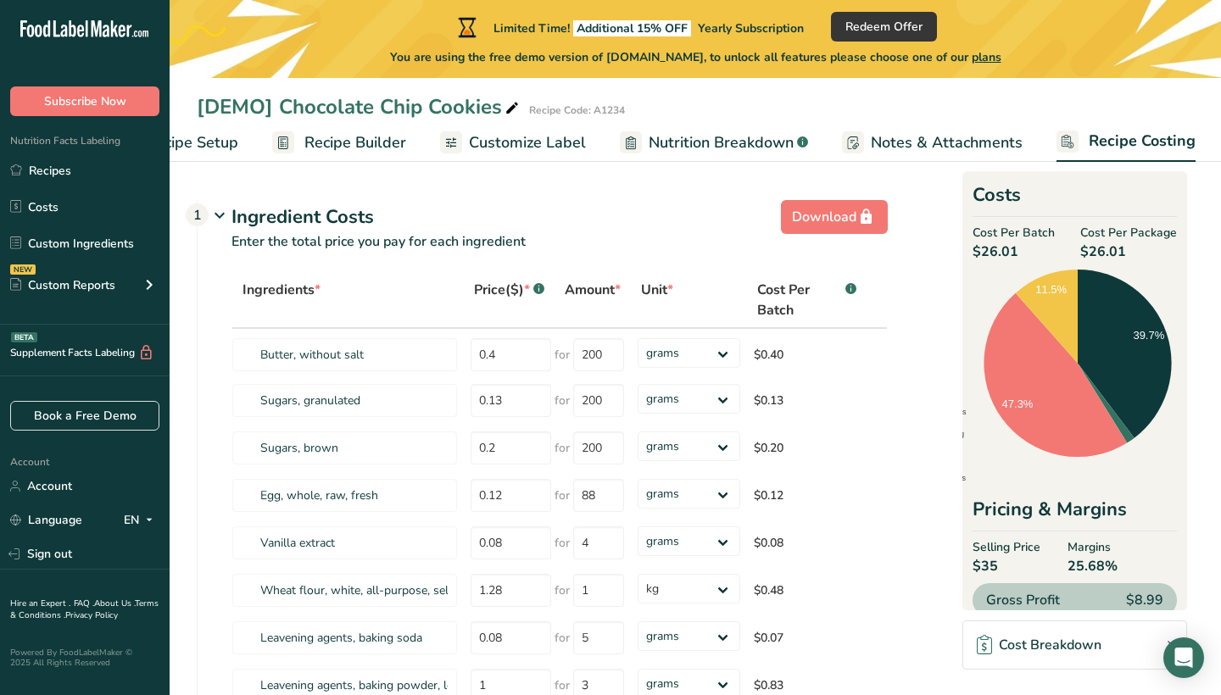
click at [314, 151] on span "Recipe Builder" at bounding box center [355, 142] width 102 height 23
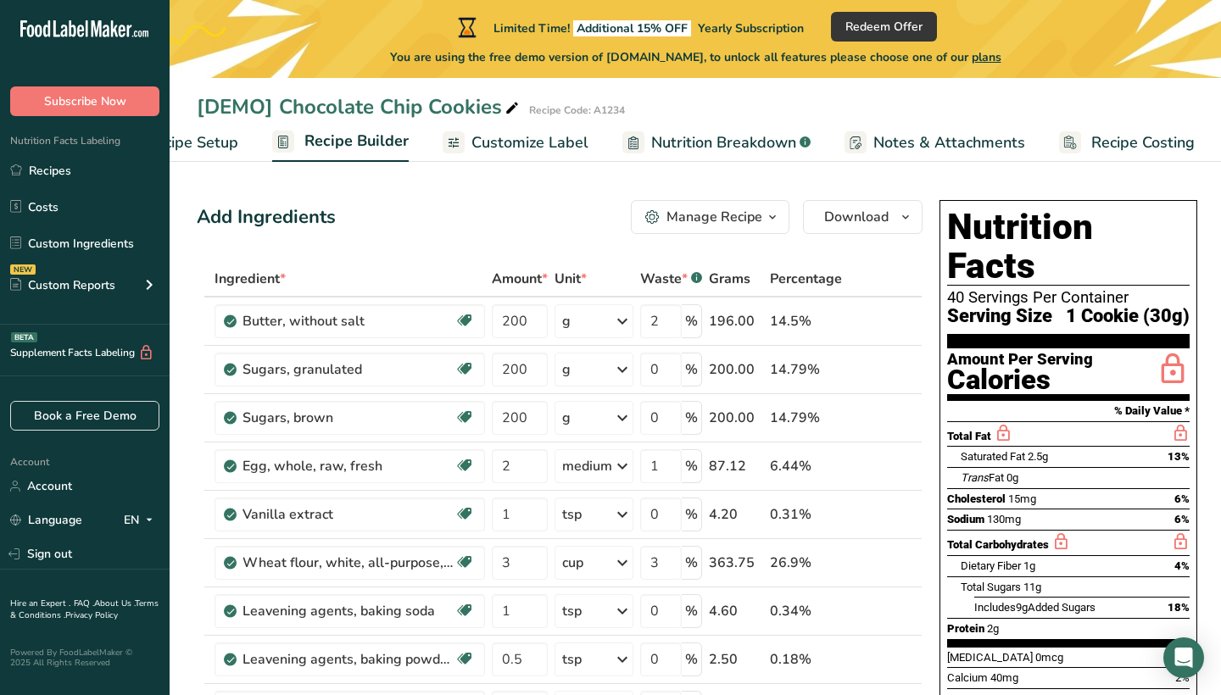
click at [198, 138] on span "Recipe Setup" at bounding box center [192, 142] width 92 height 23
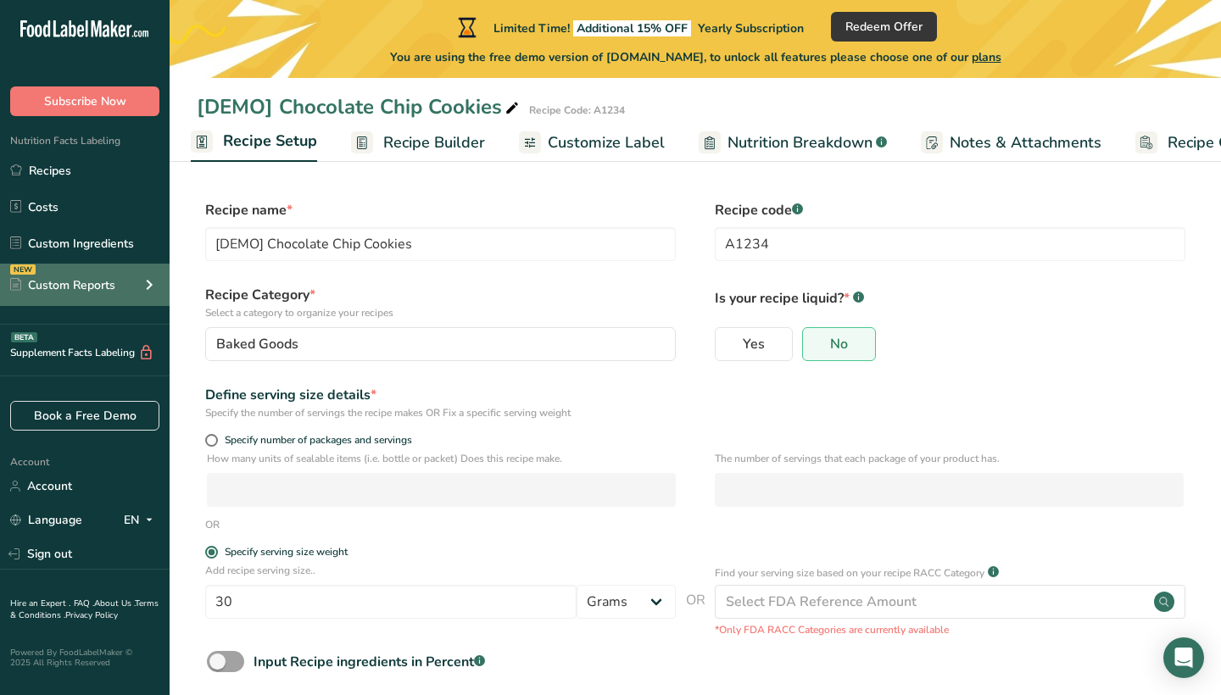
click at [52, 301] on div "NEW Custom Reports" at bounding box center [85, 285] width 170 height 42
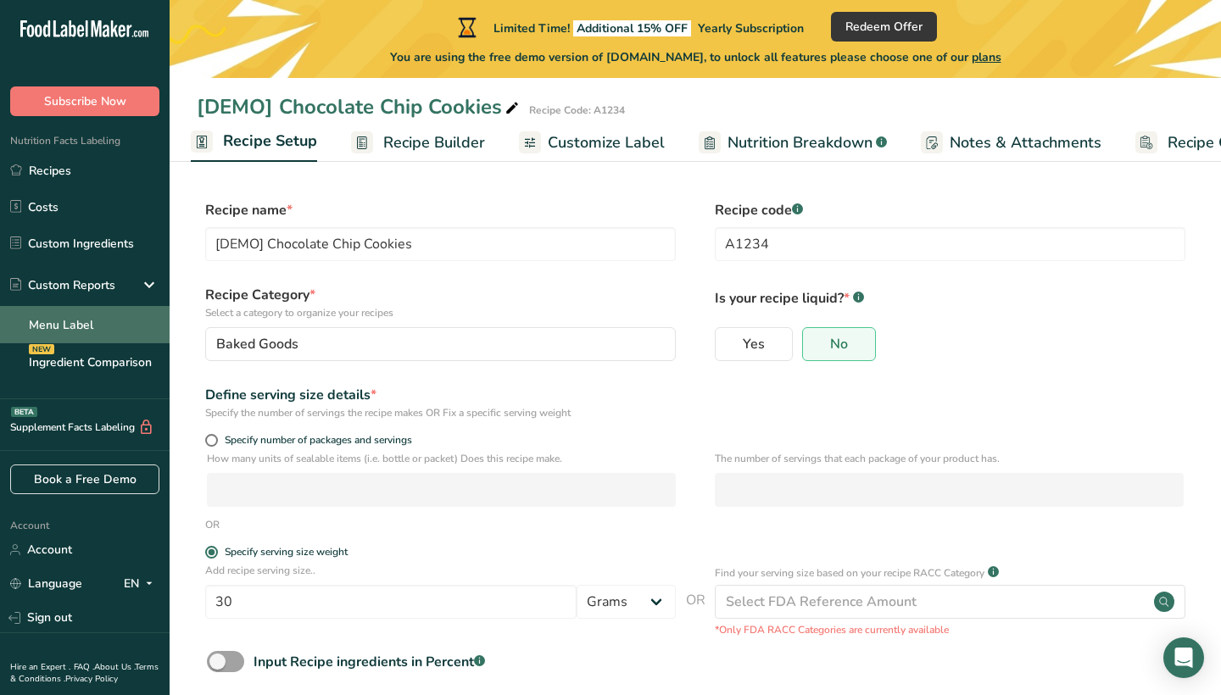
click at [75, 324] on link "Menu Label" at bounding box center [85, 324] width 170 height 37
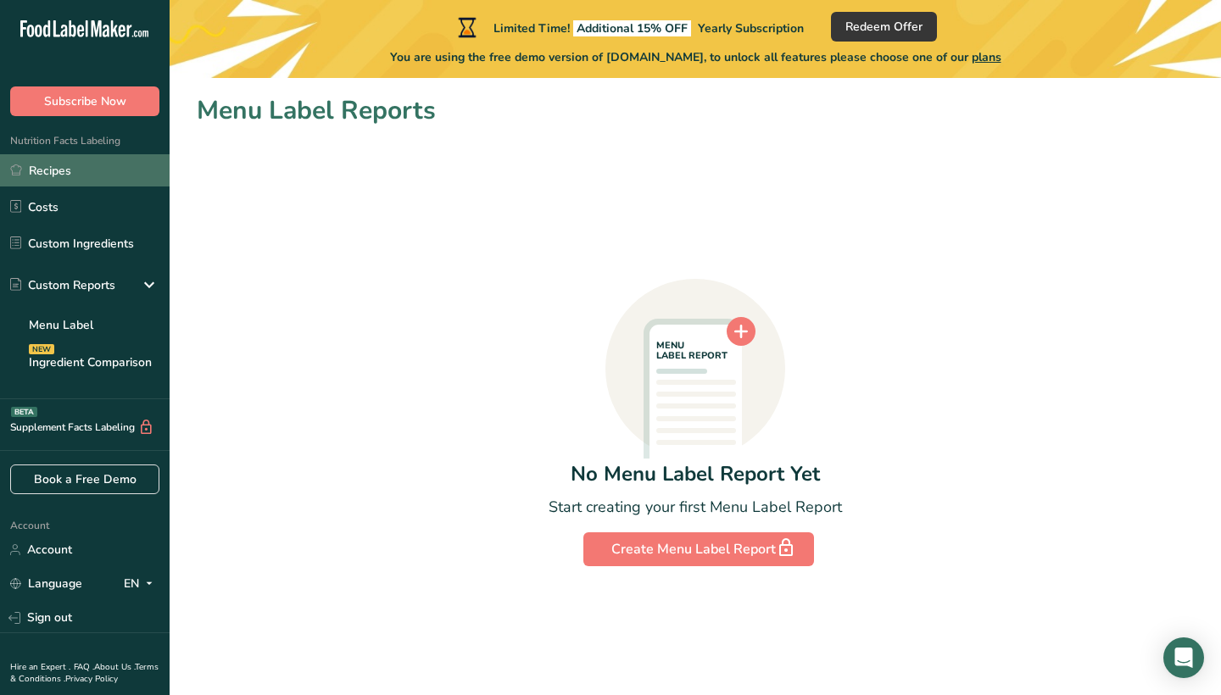
click at [59, 177] on link "Recipes" at bounding box center [85, 170] width 170 height 32
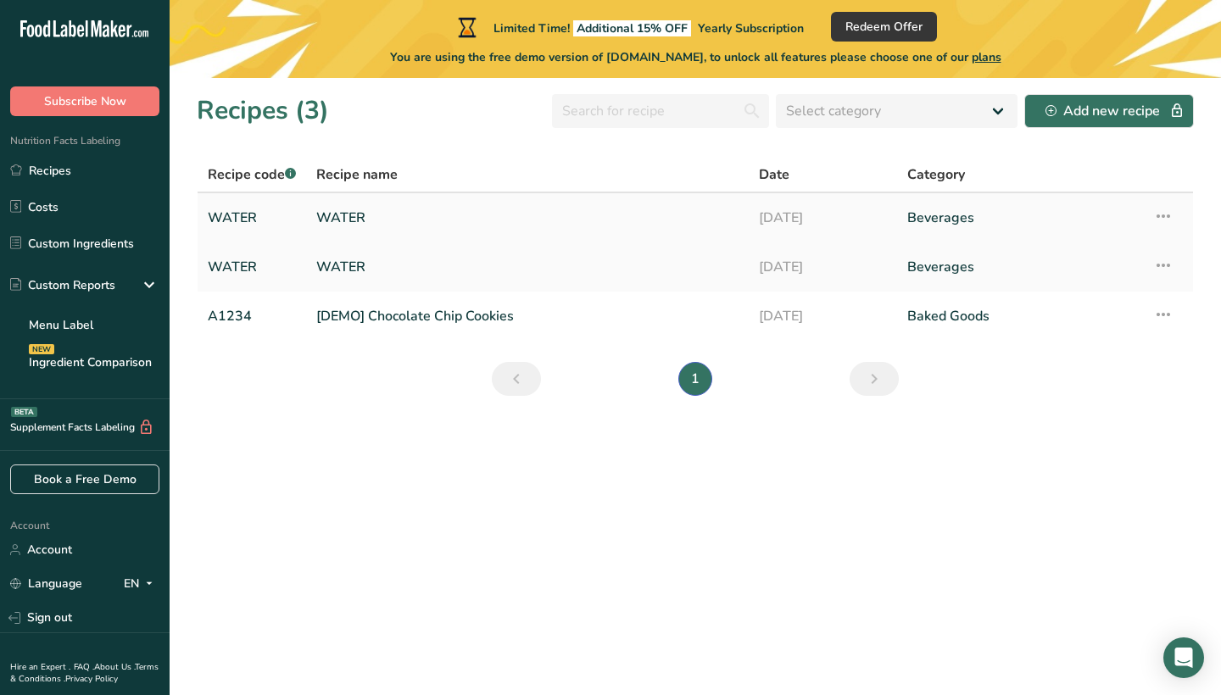
click at [360, 211] on link "WATER" at bounding box center [527, 218] width 422 height 36
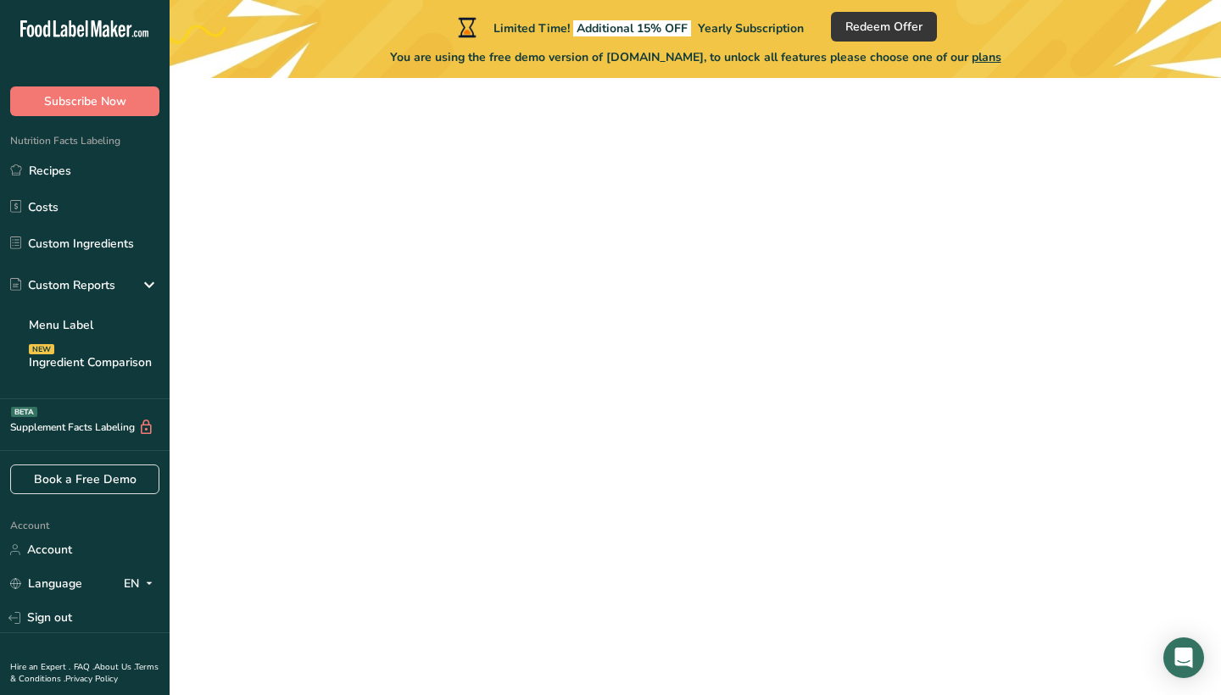
click at [360, 198] on td "WATER" at bounding box center [527, 217] width 443 height 49
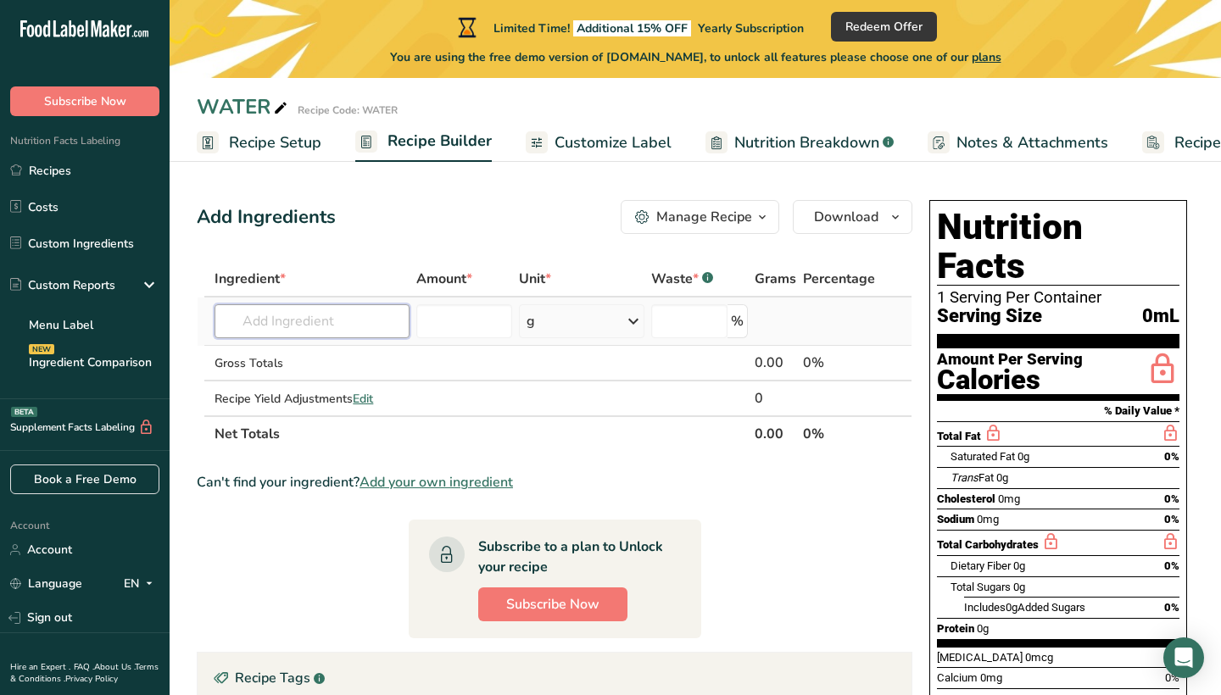
click at [287, 315] on input "text" at bounding box center [312, 321] width 195 height 34
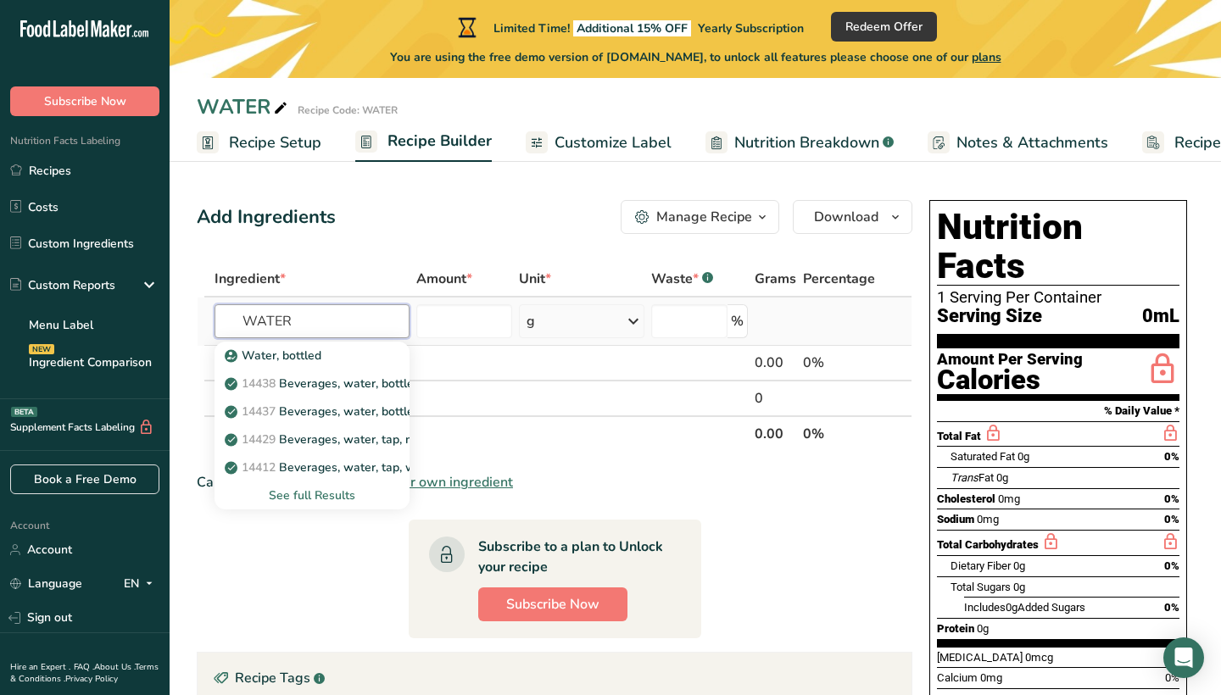
click at [287, 314] on input "WATER" at bounding box center [312, 321] width 195 height 34
type input "WATER"
click at [286, 375] on p "14438 Beverages, water, bottled, non-carbonated, CRYSTAL GEYSER" at bounding box center [422, 384] width 388 height 18
type input "Beverages, water, bottled, non-carbonated, CRYSTAL GEYSER"
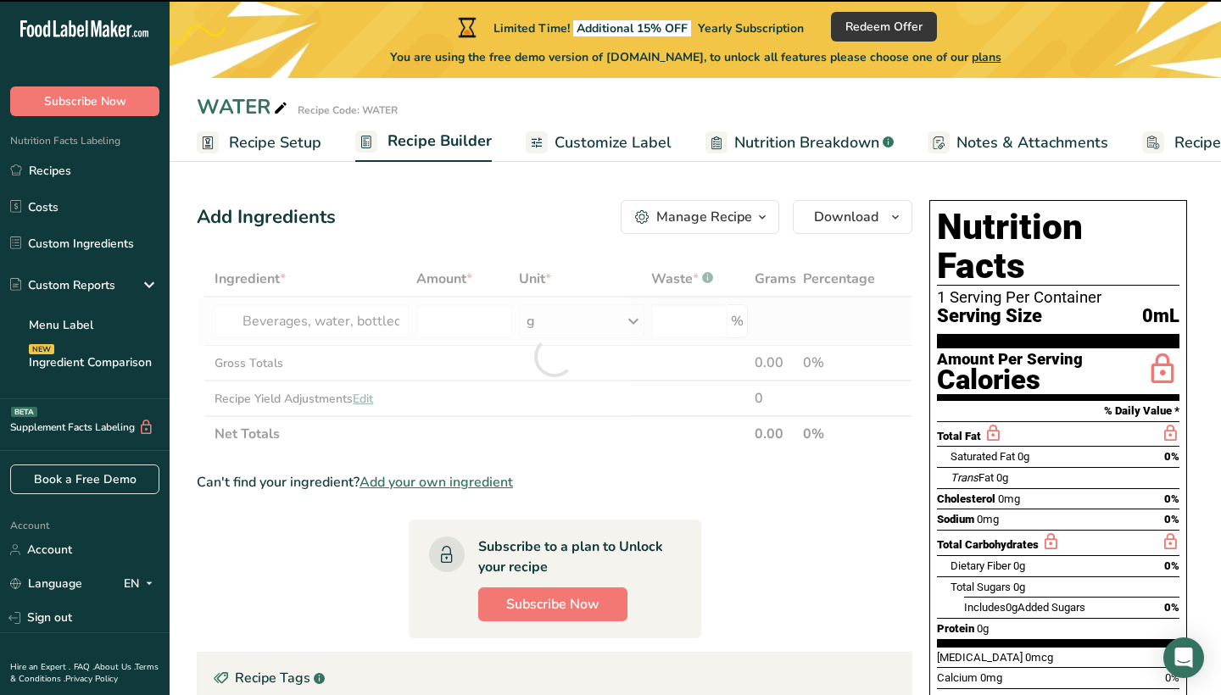
type input "0"
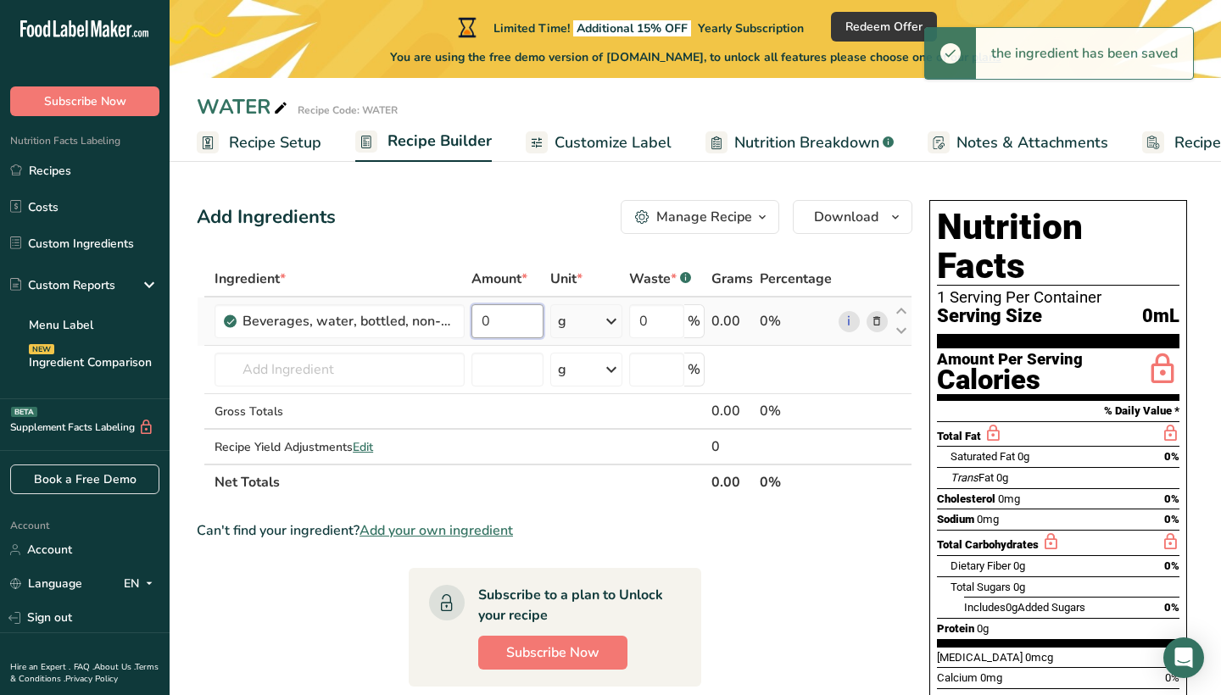
click at [519, 338] on input "0" at bounding box center [508, 321] width 72 height 34
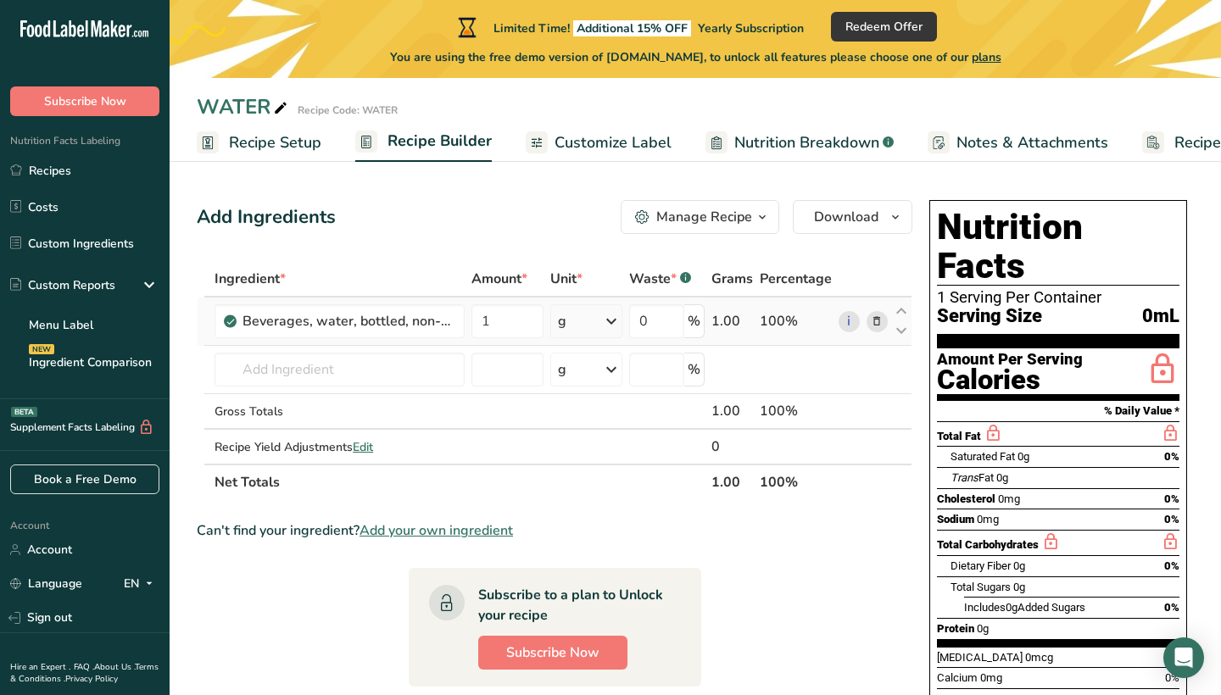
click at [587, 331] on div "Ingredient * Amount * Unit * Waste * .a-a{fill:#347362;}.b-a{fill:#fff;} Grams …" at bounding box center [555, 380] width 716 height 239
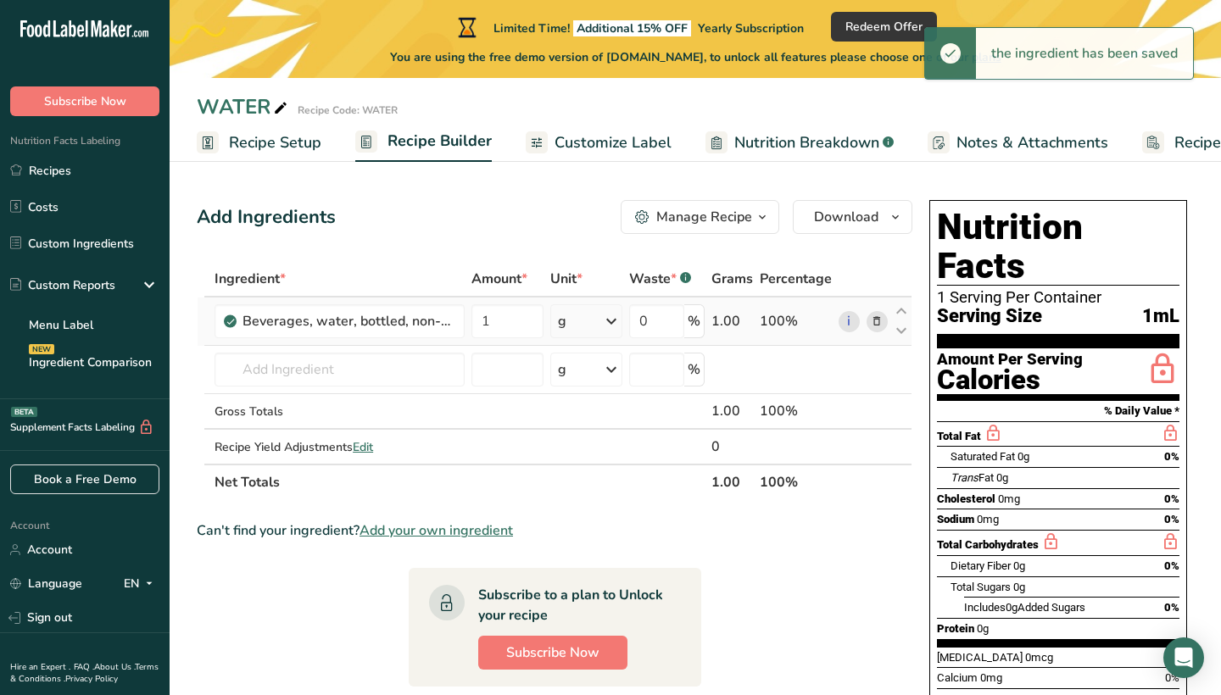
click at [589, 331] on div "g" at bounding box center [586, 321] width 72 height 34
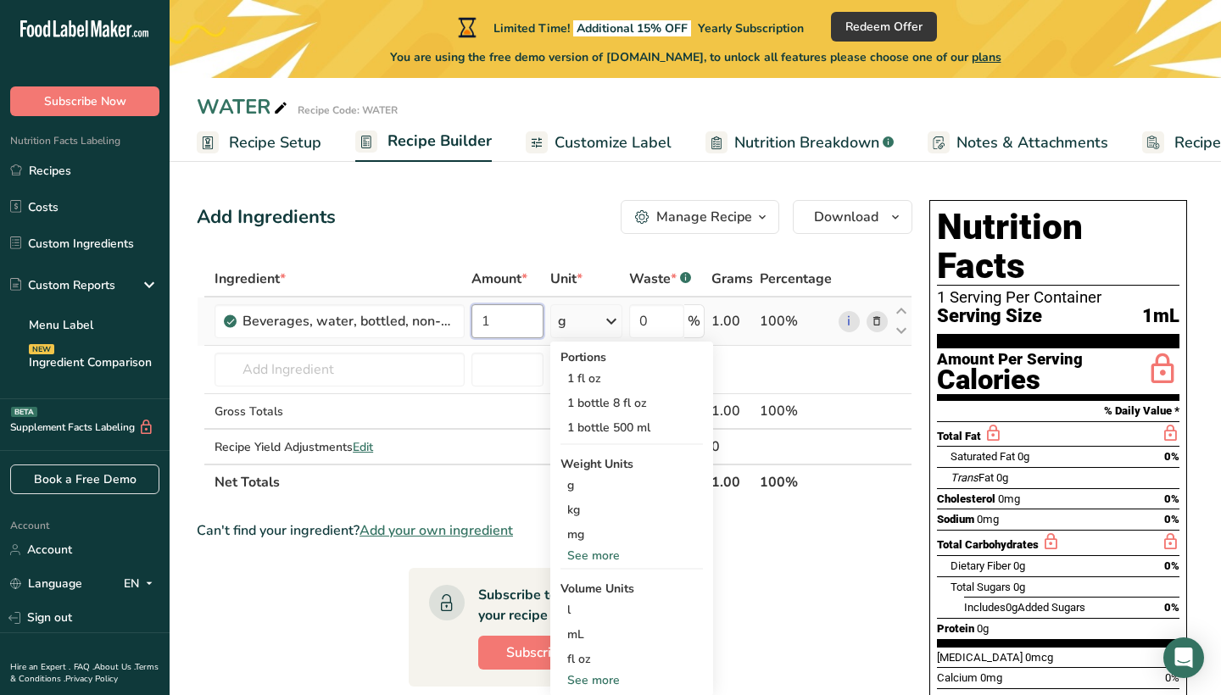
click at [522, 305] on input "1" at bounding box center [508, 321] width 72 height 34
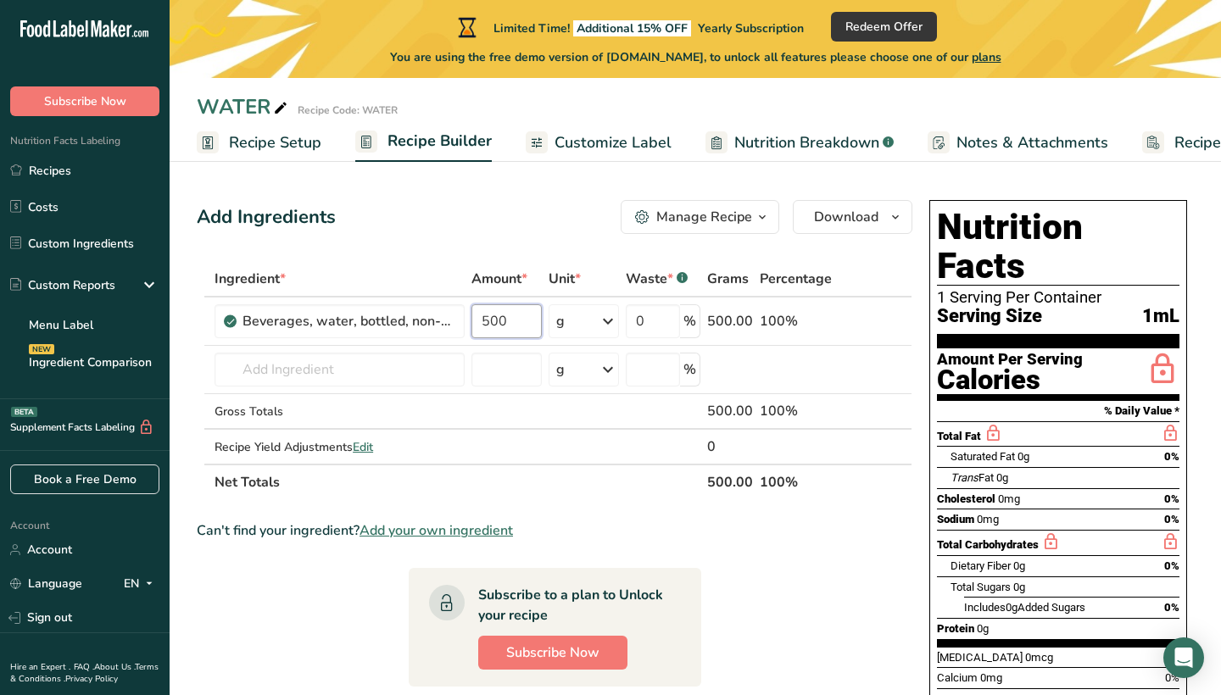
type input "500"
click at [543, 208] on div "Add Ingredients Manage Recipe Delete Recipe Duplicate Recipe Scale Recipe Save …" at bounding box center [555, 217] width 716 height 34
click at [571, 146] on span "Customize Label" at bounding box center [613, 142] width 117 height 23
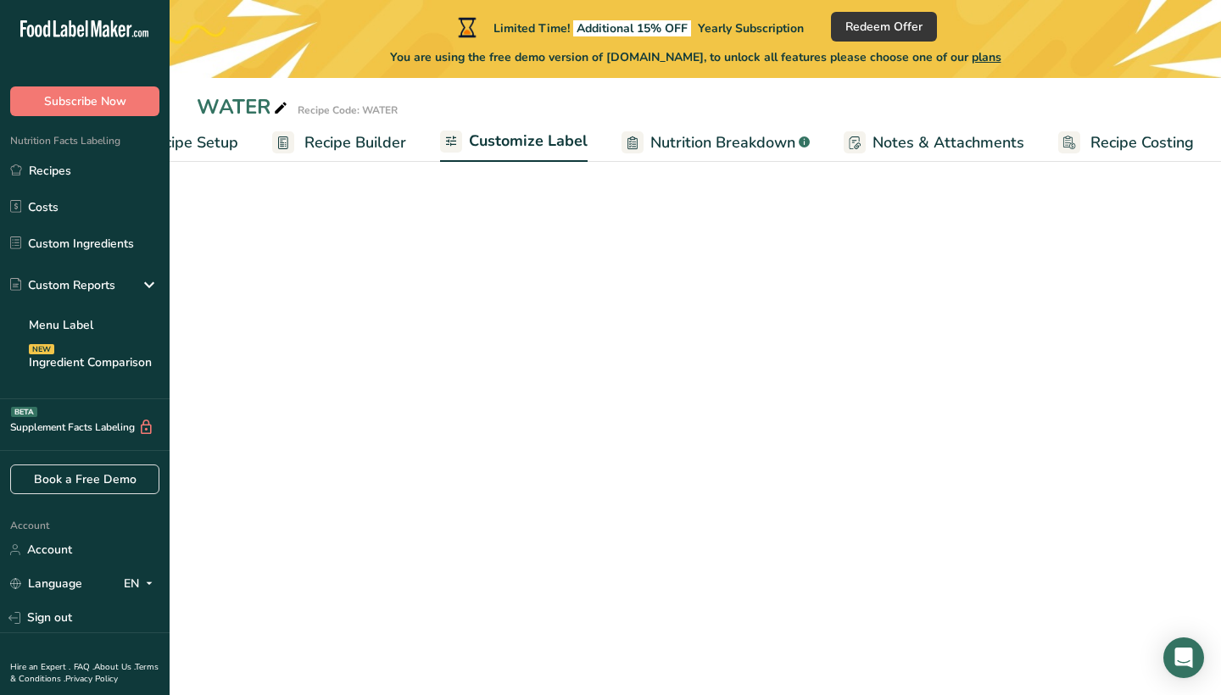
drag, startPoint x: 794, startPoint y: 133, endPoint x: 838, endPoint y: 117, distance: 47.0
click at [796, 133] on div ".a-a{fill:#347362;}.b-a{fill:#fff;}" at bounding box center [803, 142] width 14 height 23
select select "Calories"
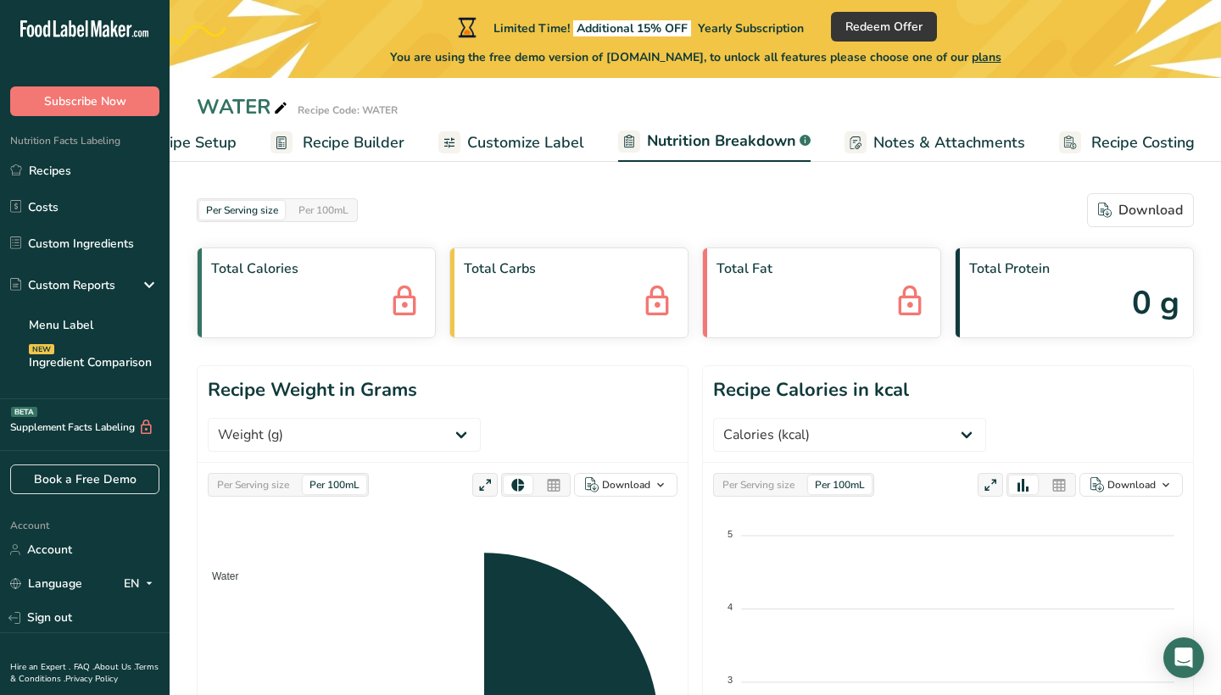
click at [1103, 137] on span "Recipe Costing" at bounding box center [1143, 142] width 103 height 23
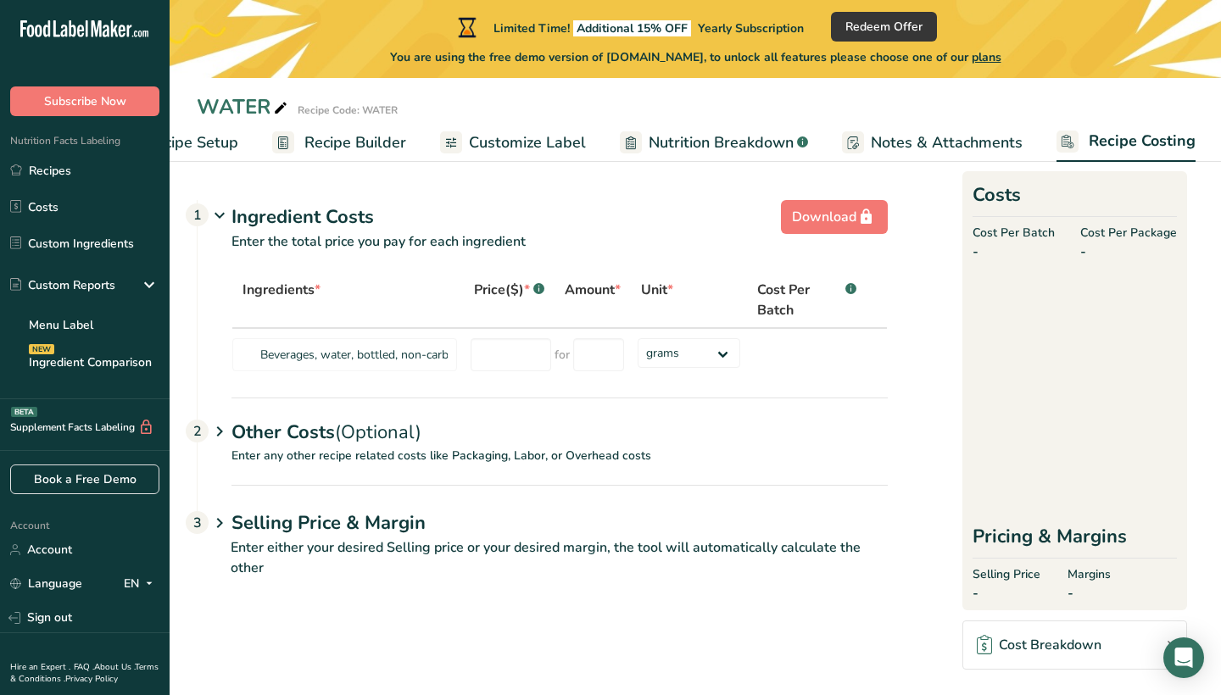
click at [952, 151] on span "Notes & Attachments" at bounding box center [947, 142] width 152 height 23
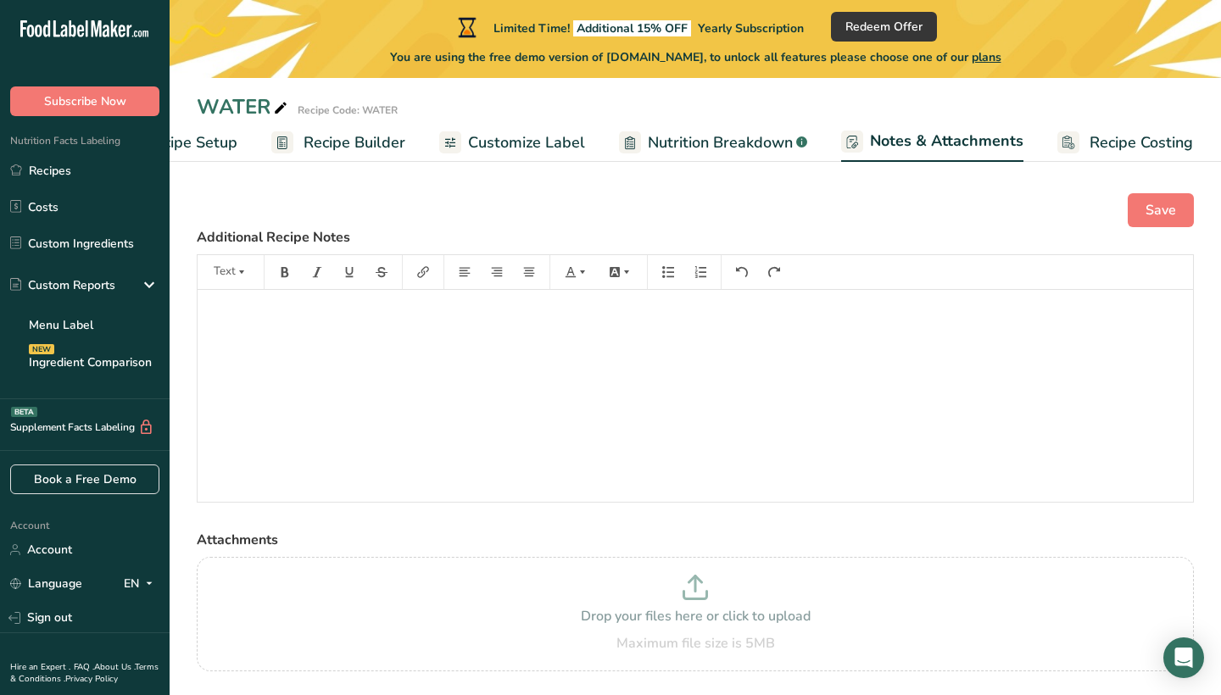
click at [712, 172] on div "Save Additional Recipe Notes Text ﻿ Attachments Drop your files here or click t…" at bounding box center [696, 454] width 1052 height 577
click at [682, 139] on span "Nutrition Breakdown" at bounding box center [720, 142] width 145 height 23
drag, startPoint x: 682, startPoint y: 139, endPoint x: 590, endPoint y: 139, distance: 91.6
click at [676, 139] on span "Nutrition Breakdown" at bounding box center [720, 142] width 145 height 23
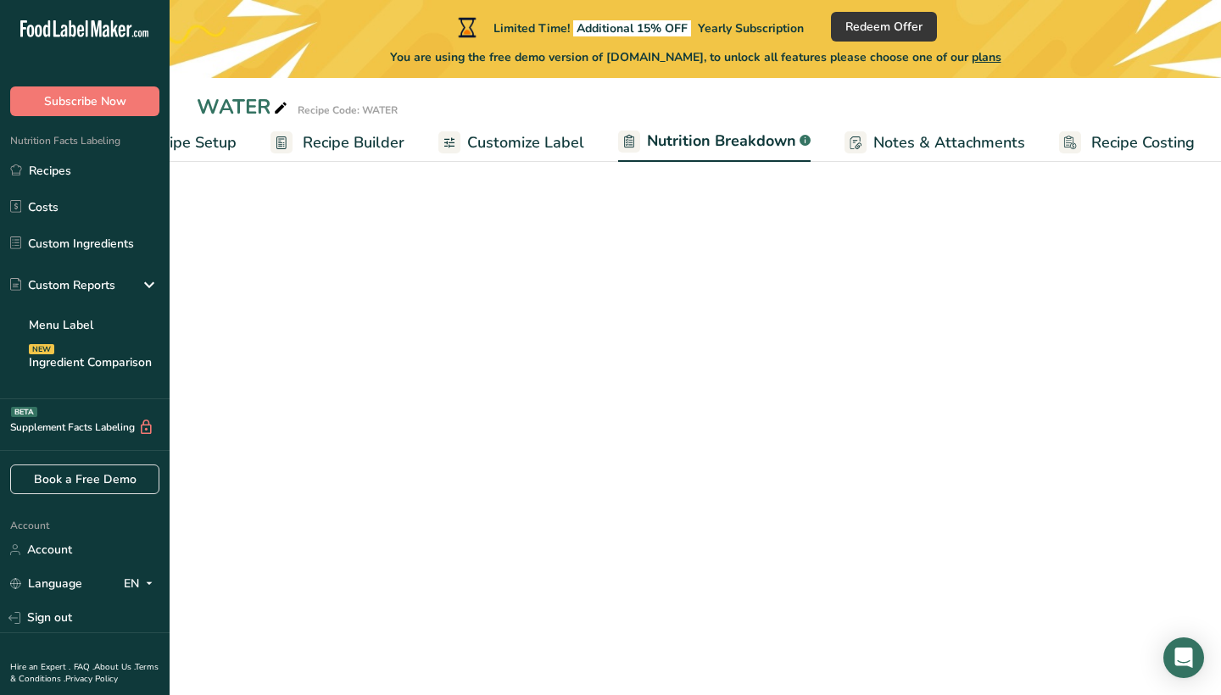
select select "Calories"
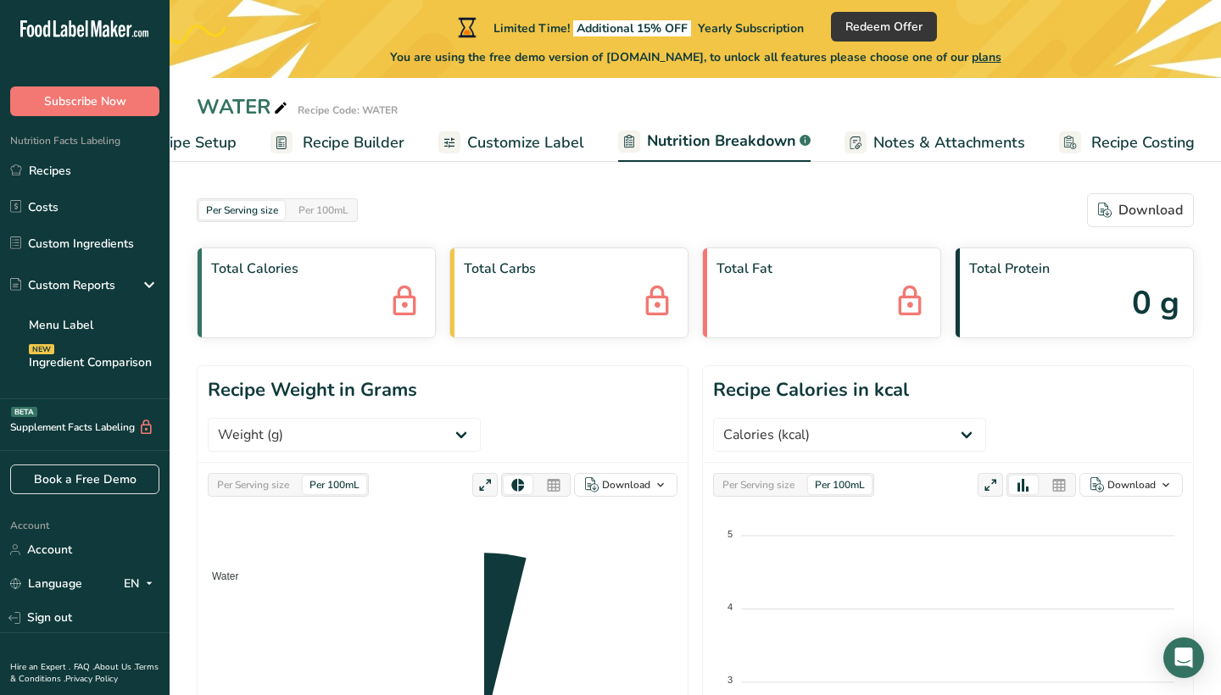
click at [591, 140] on ul "Recipe Setup Recipe Builder Customize Label Nutrition Breakdown .a-a{fill:#3473…" at bounding box center [657, 142] width 1144 height 40
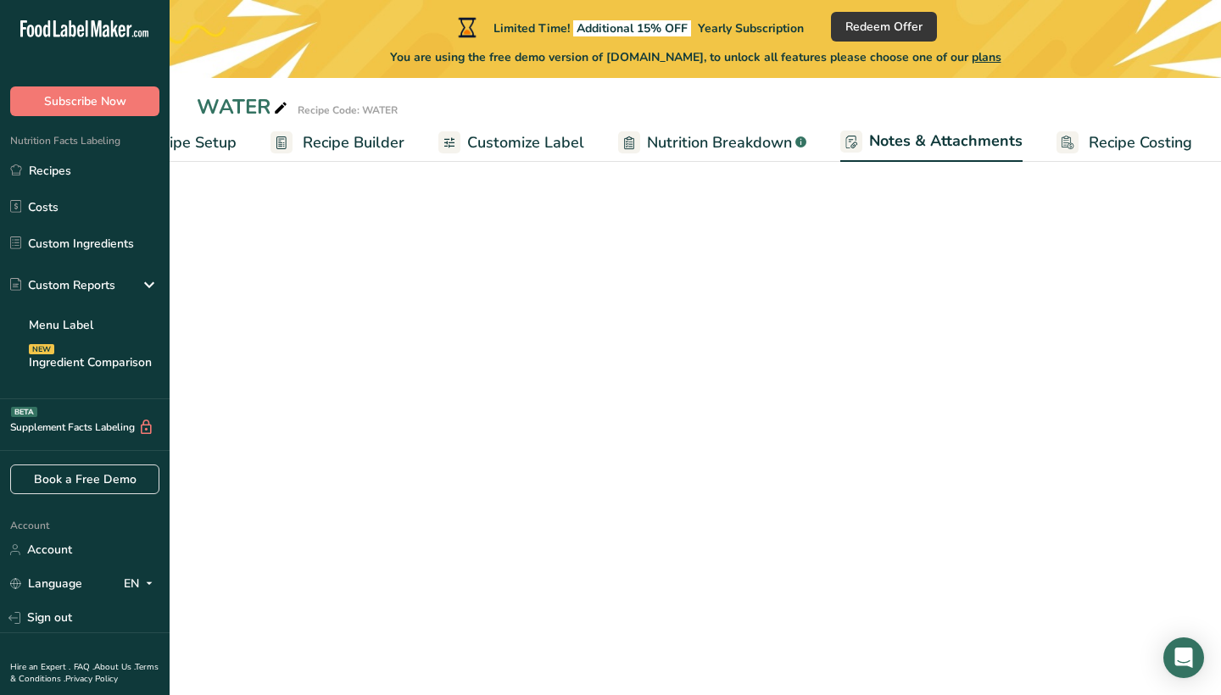
scroll to position [0, 84]
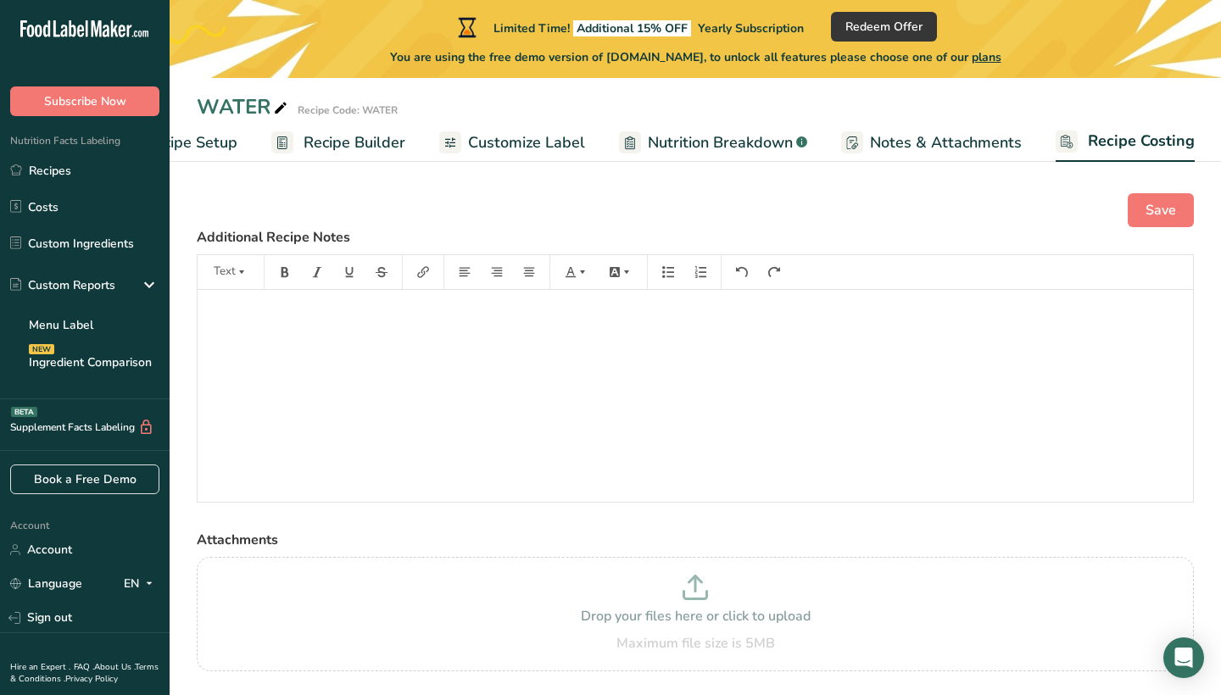
scroll to position [0, 83]
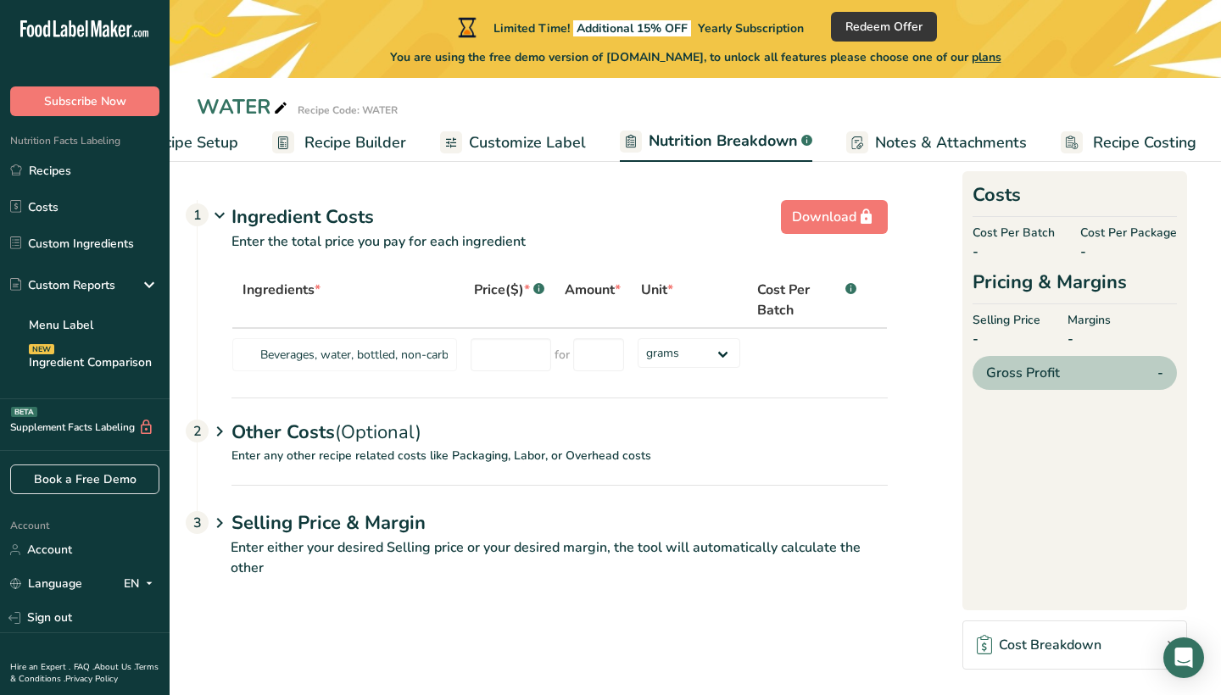
select select "Calories"
